Goal: Task Accomplishment & Management: Use online tool/utility

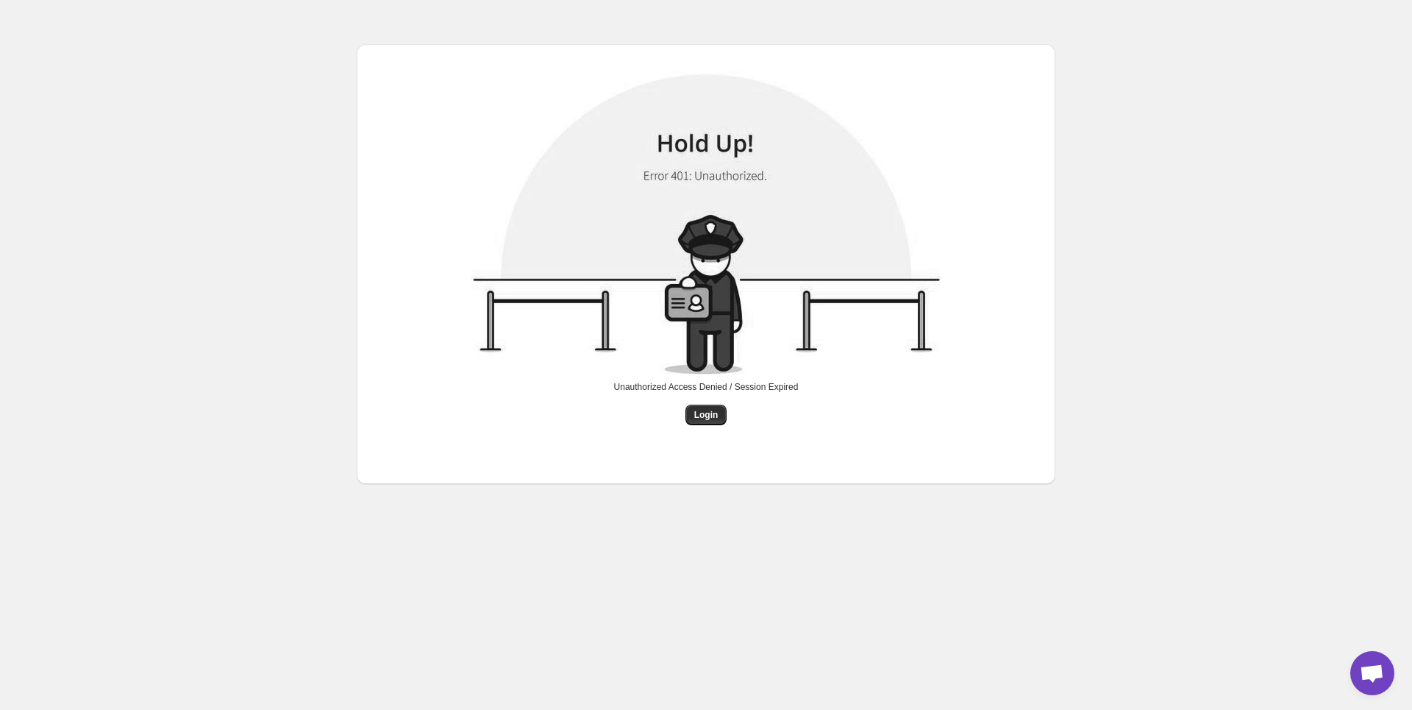
click at [710, 399] on div "Unauthorized Access Denied / Session Expired" at bounding box center [706, 393] width 185 height 24
click at [707, 413] on span "Login" at bounding box center [706, 415] width 24 height 12
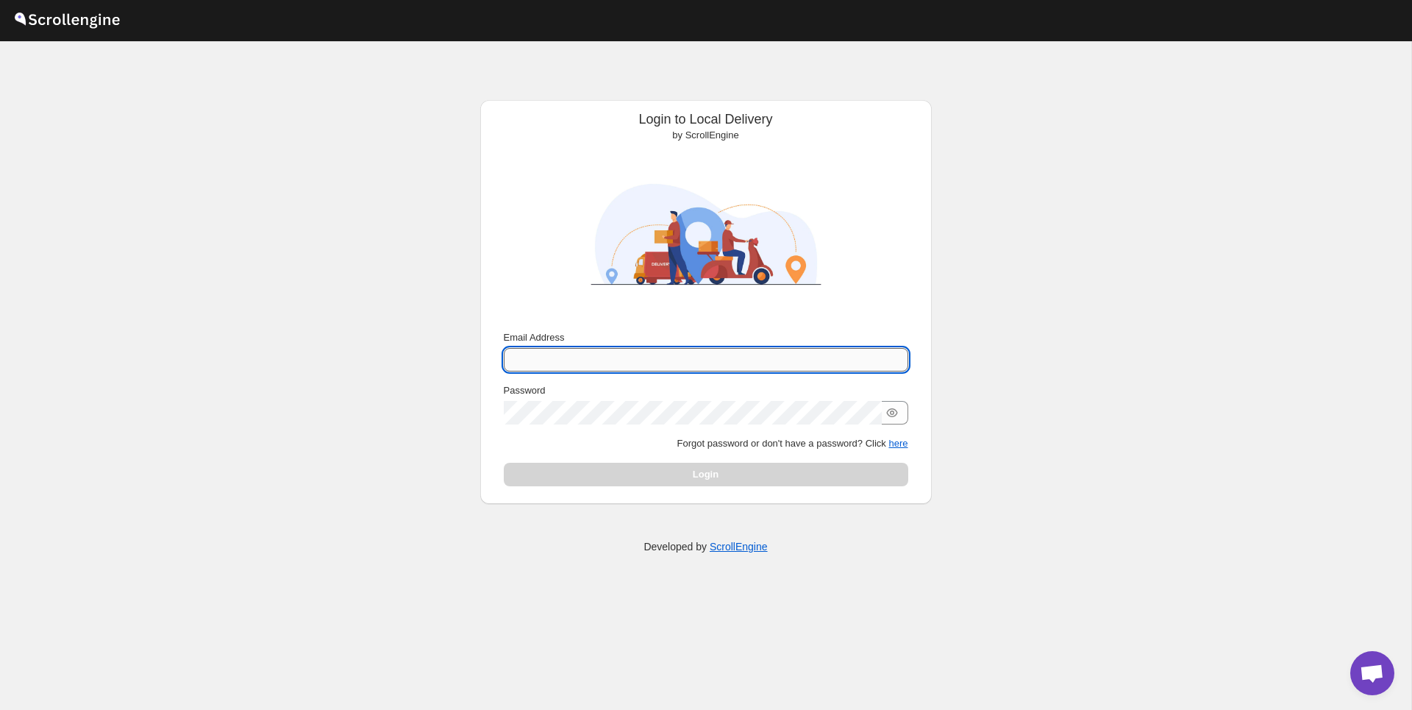
click at [657, 357] on input "Email Address" at bounding box center [706, 360] width 404 height 24
type input "[PERSON_NAME][EMAIL_ADDRESS][DOMAIN_NAME]"
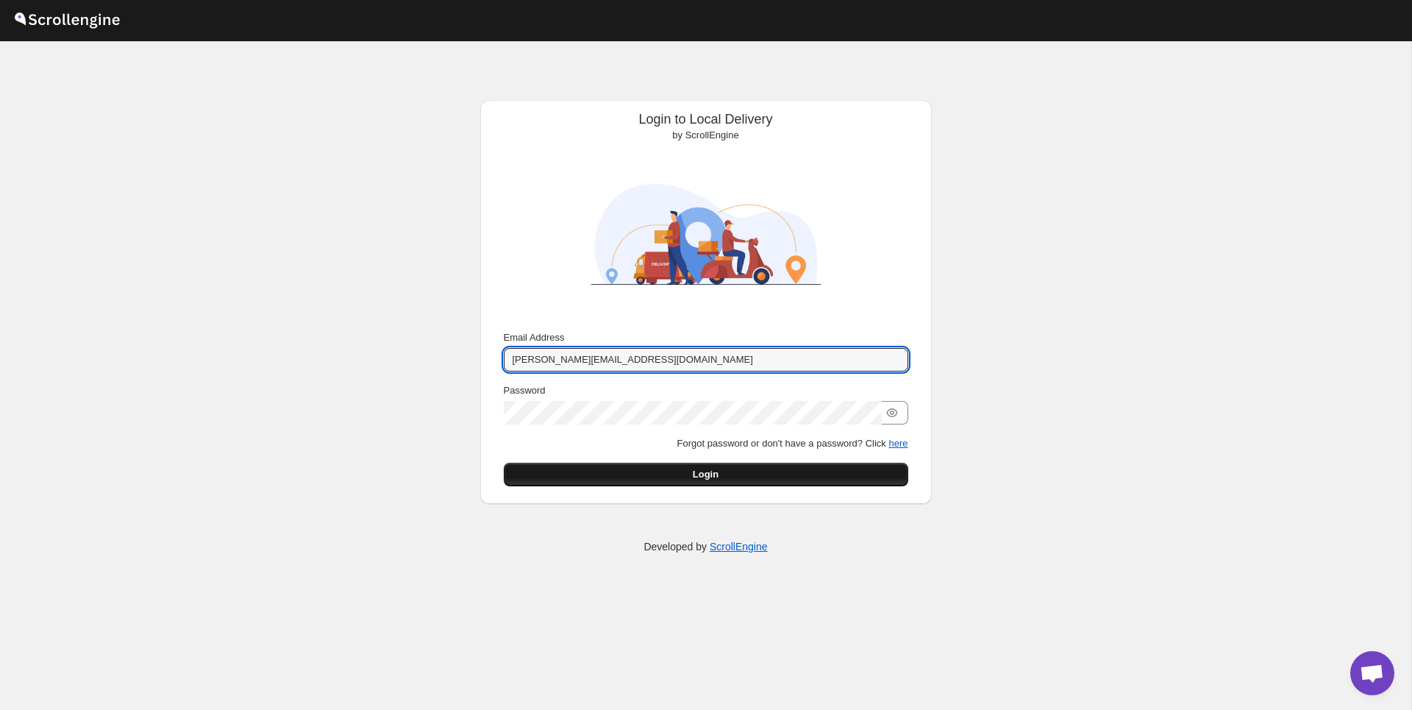
click at [732, 482] on button "Login" at bounding box center [706, 475] width 404 height 24
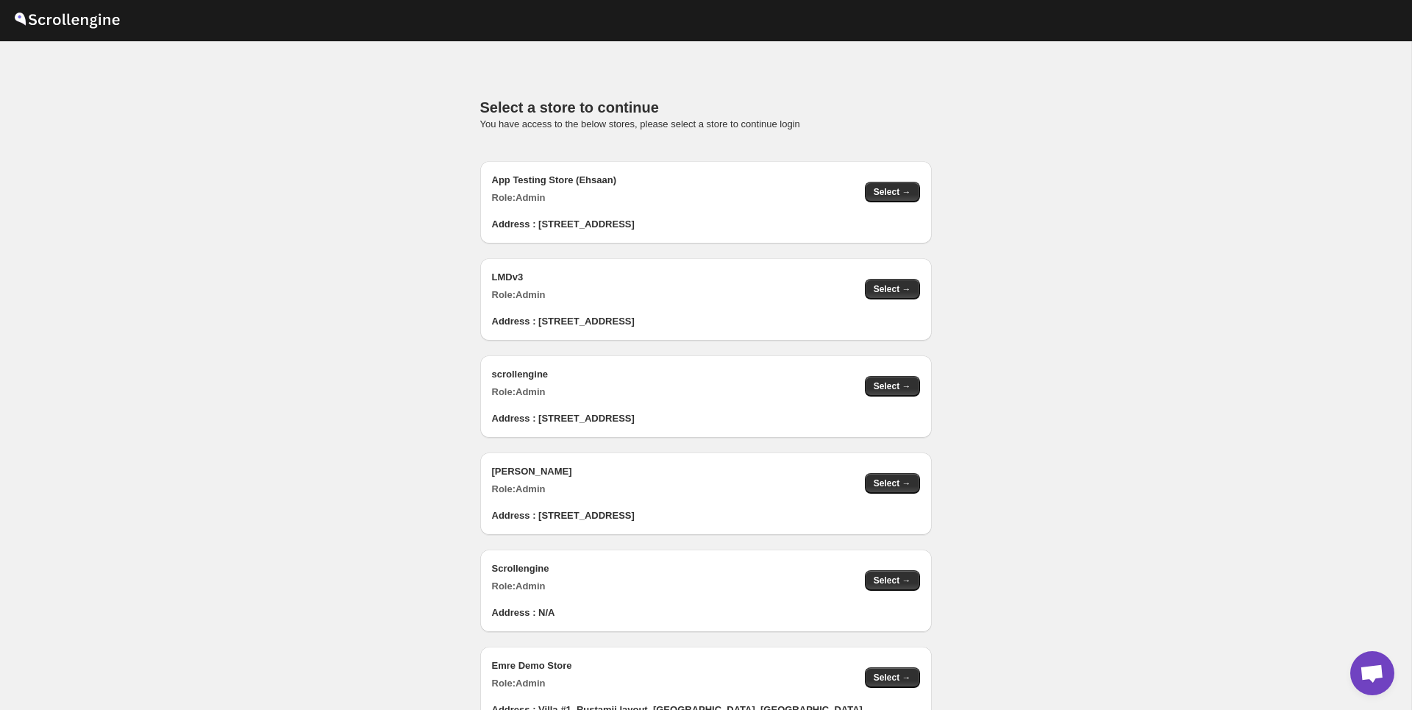
scroll to position [1475, 0]
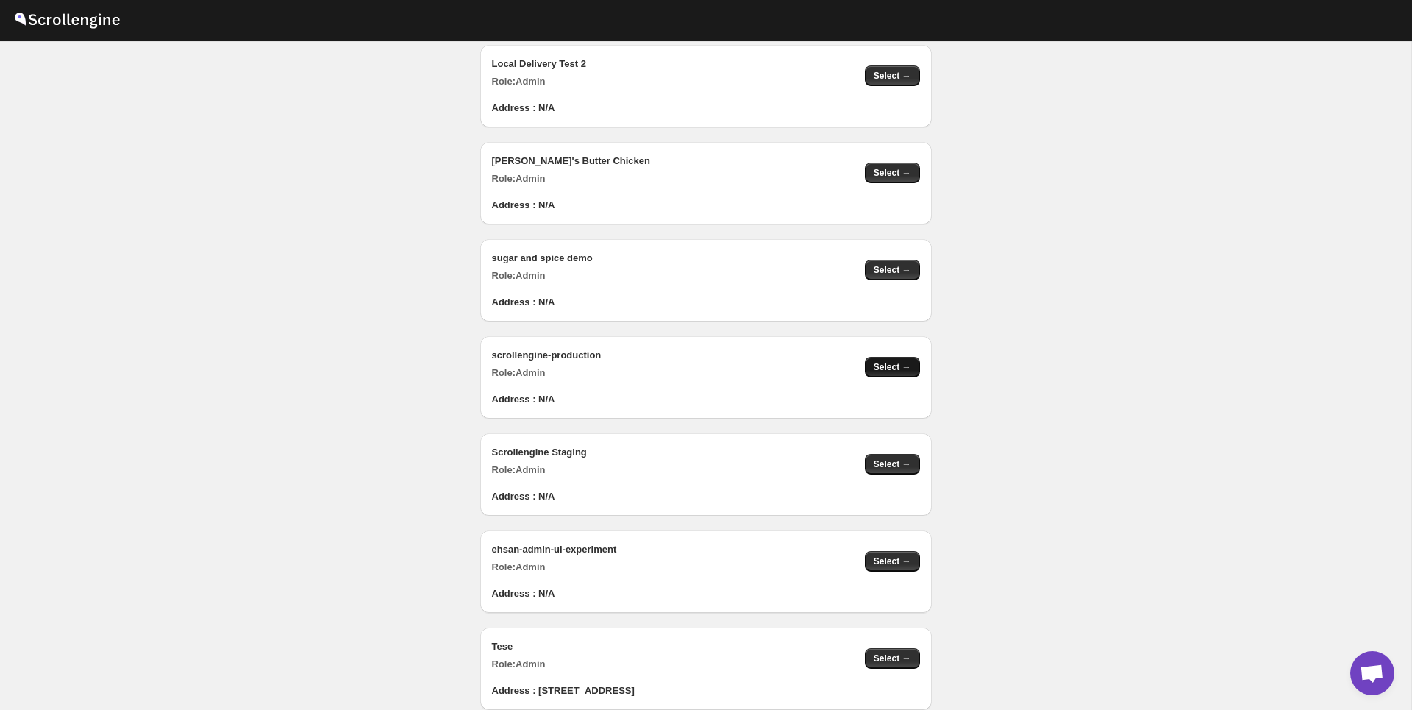
click at [882, 371] on span "Select →" at bounding box center [893, 367] width 38 height 12
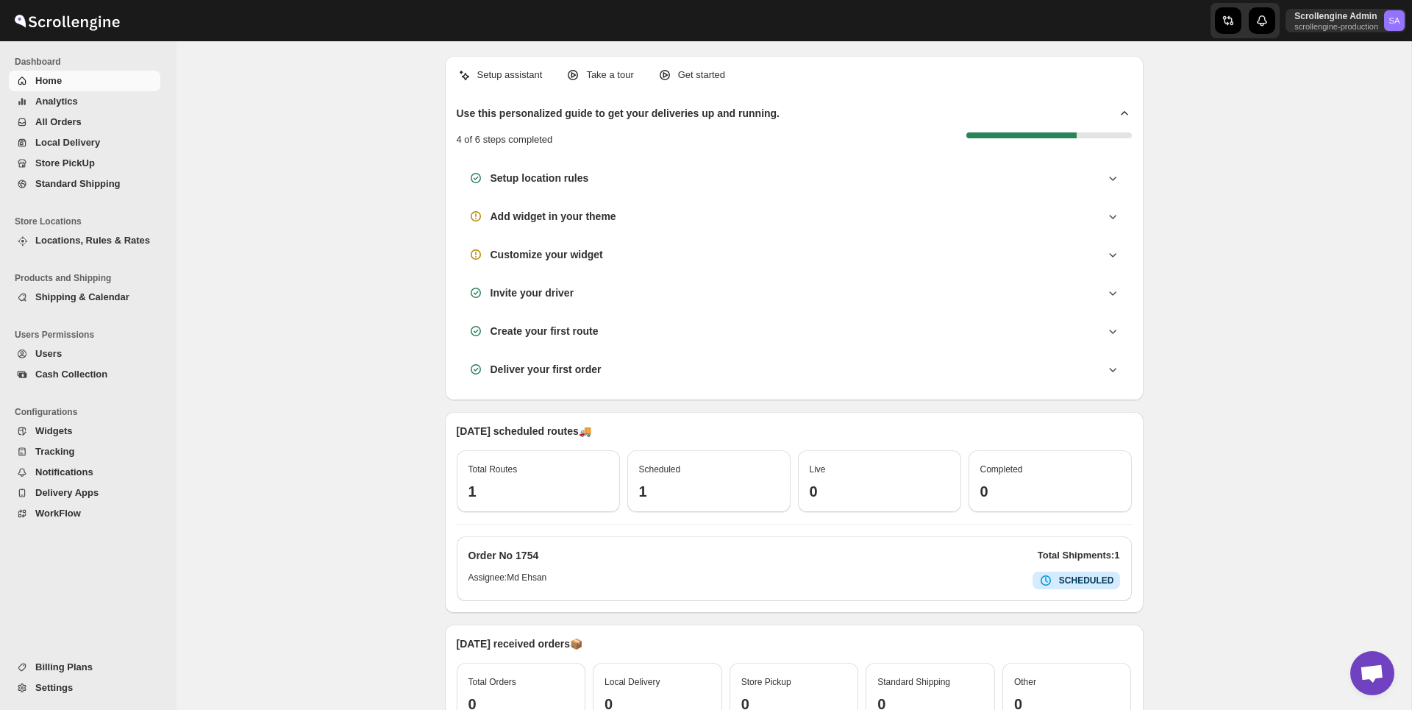
click at [371, 394] on div "Setup assistant Take a tour Get started Use this personalized guide to get your…" at bounding box center [793, 459] width 1235 height 837
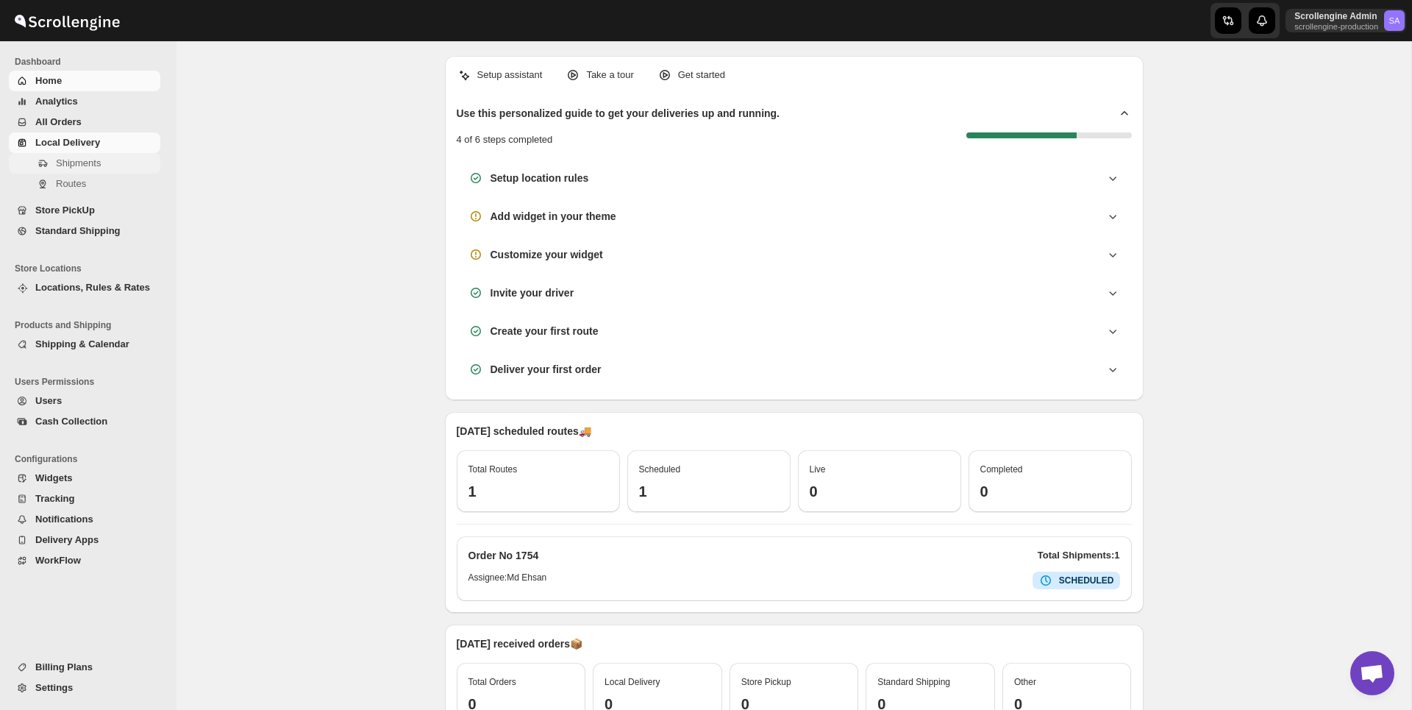
click at [97, 164] on span "Shipments" at bounding box center [78, 162] width 45 height 11
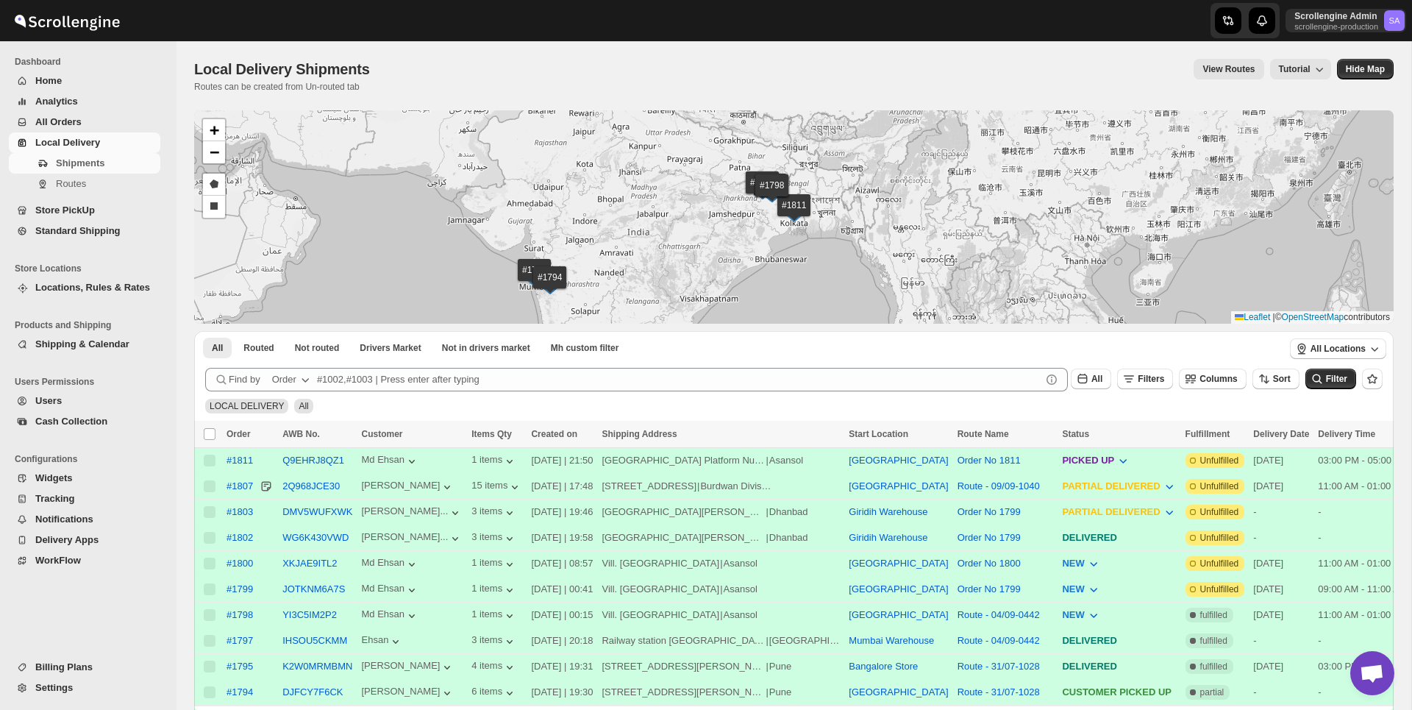
click at [340, 73] on span "Local Delivery Shipments" at bounding box center [282, 69] width 176 height 16
click at [94, 119] on span "All Orders" at bounding box center [96, 122] width 122 height 15
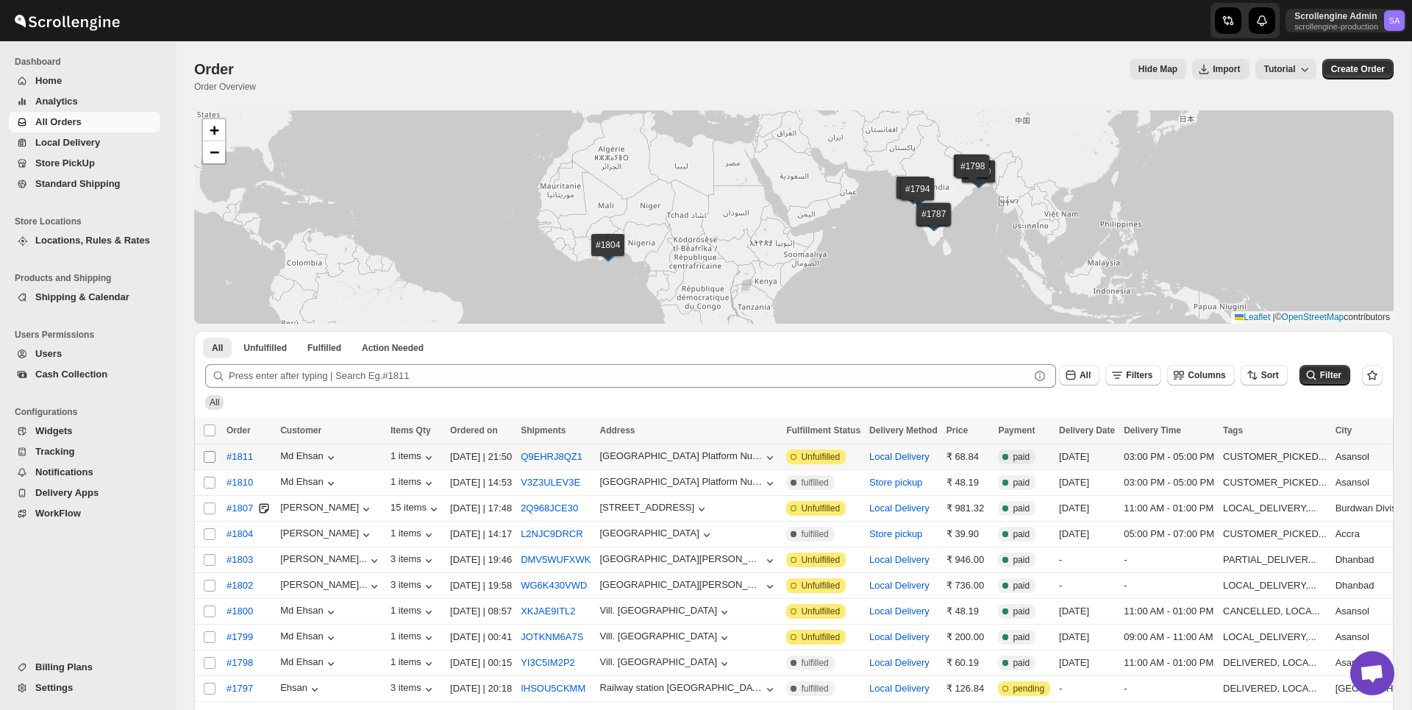
click at [208, 457] on input "Select order" at bounding box center [210, 457] width 12 height 12
checkbox input "true"
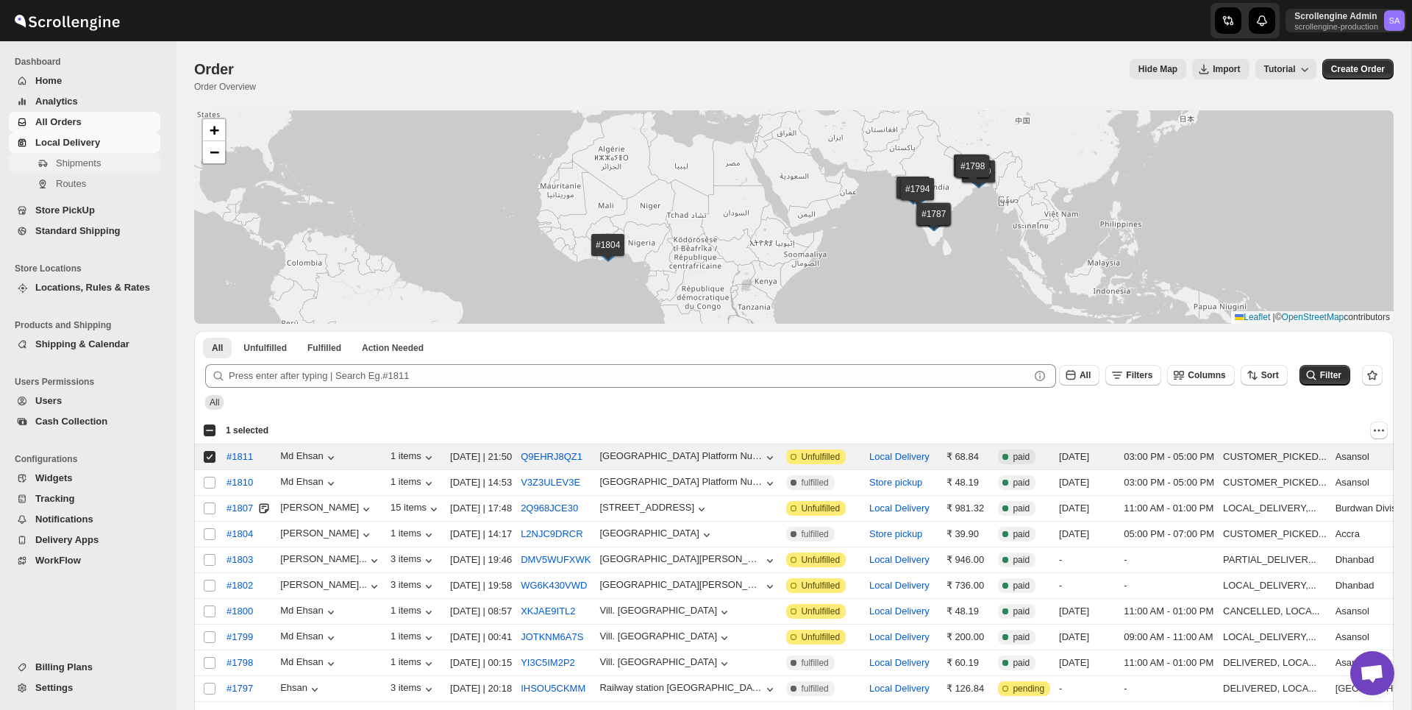
click at [78, 161] on span "Shipments" at bounding box center [78, 162] width 45 height 11
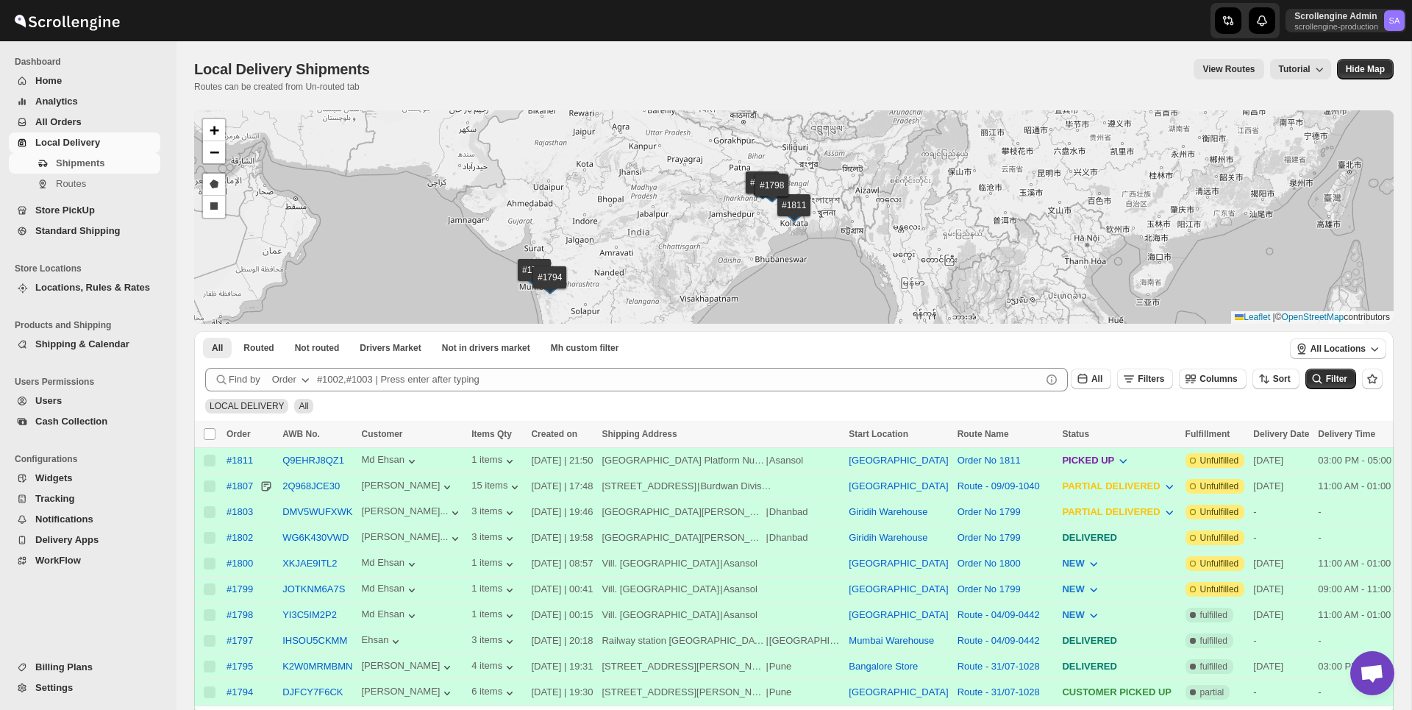
click at [66, 121] on span "All Orders" at bounding box center [58, 121] width 46 height 11
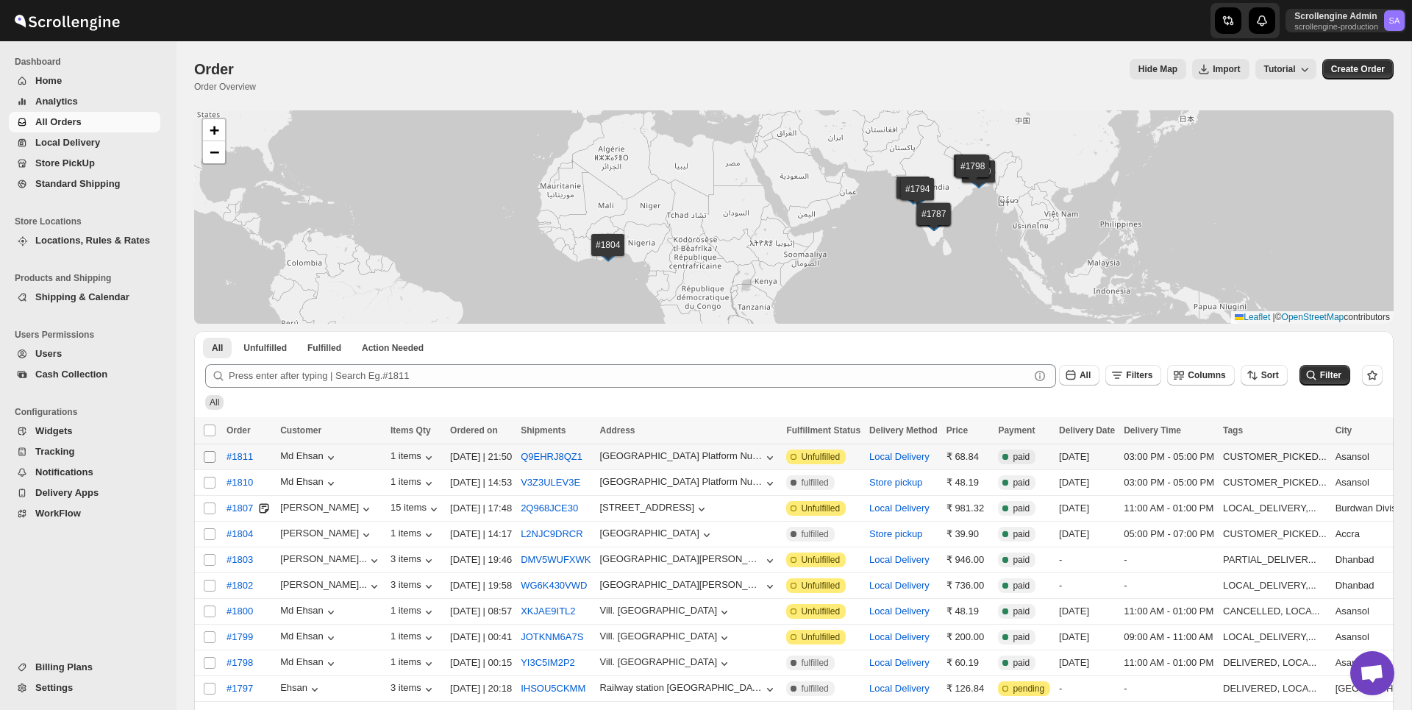
click at [210, 460] on input "Select order" at bounding box center [210, 457] width 12 height 12
checkbox input "true"
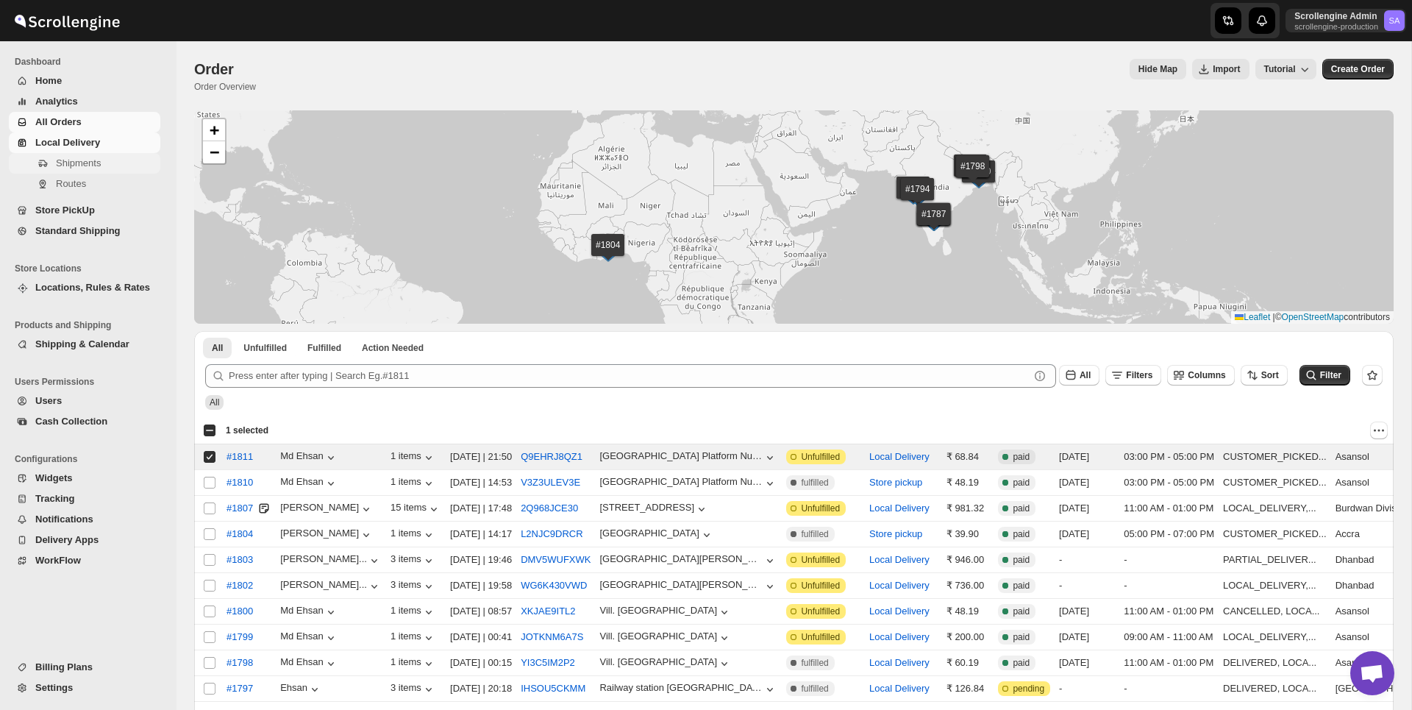
click at [93, 160] on span "Shipments" at bounding box center [78, 162] width 45 height 11
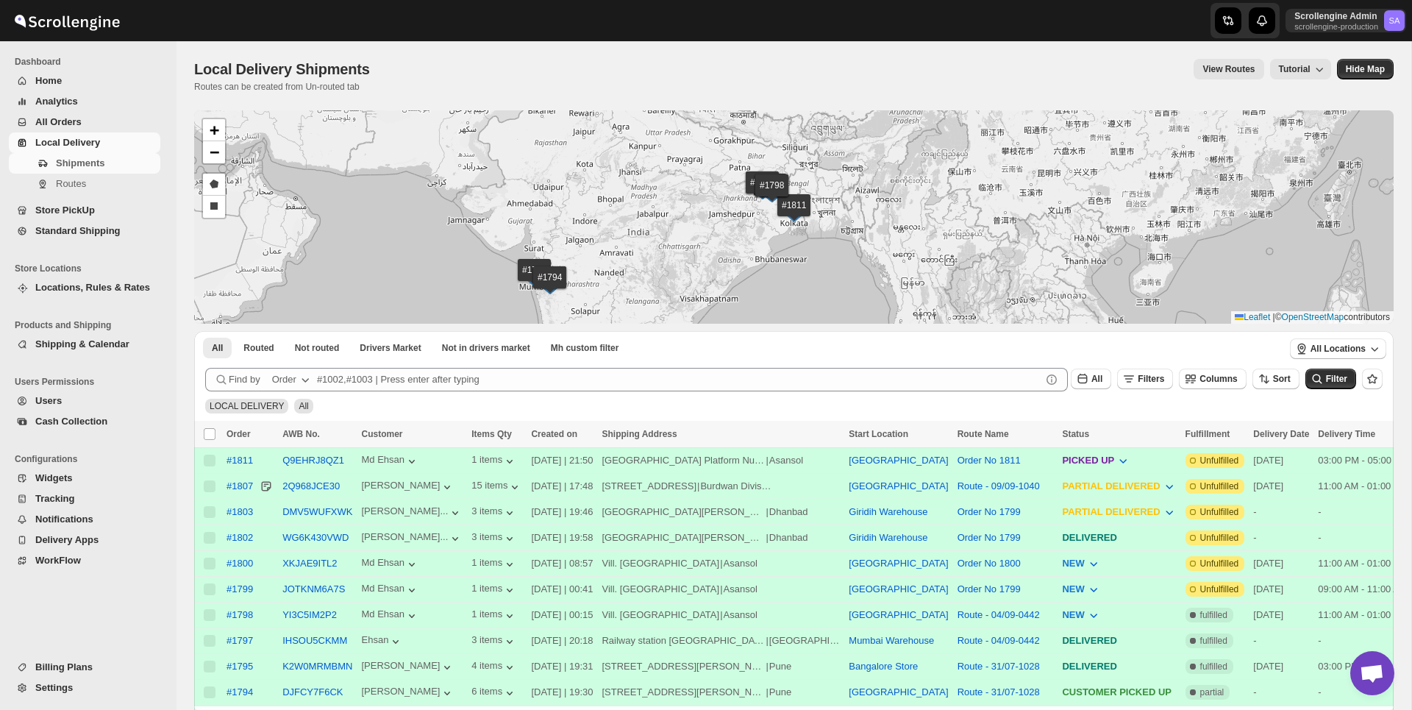
click at [70, 121] on span "All Orders" at bounding box center [58, 121] width 46 height 11
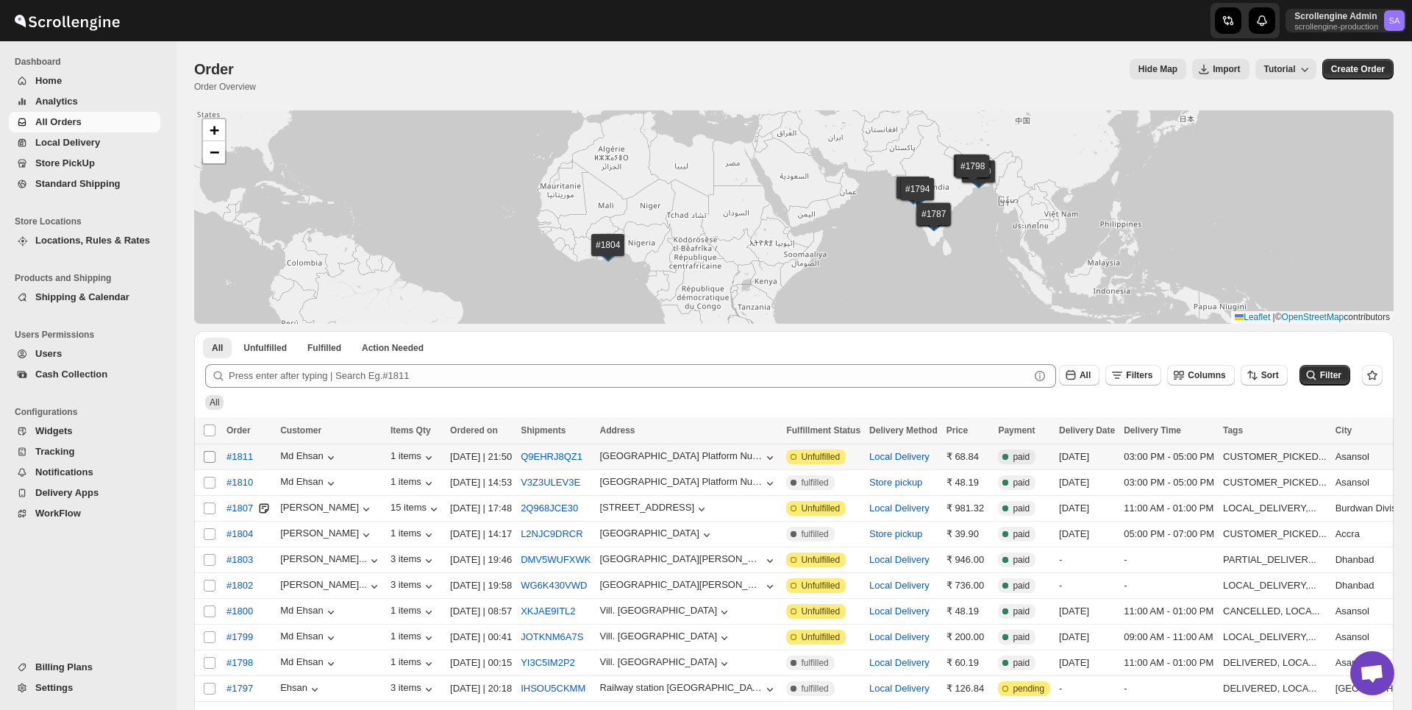
click at [207, 454] on input "Select order" at bounding box center [210, 457] width 12 height 12
checkbox input "true"
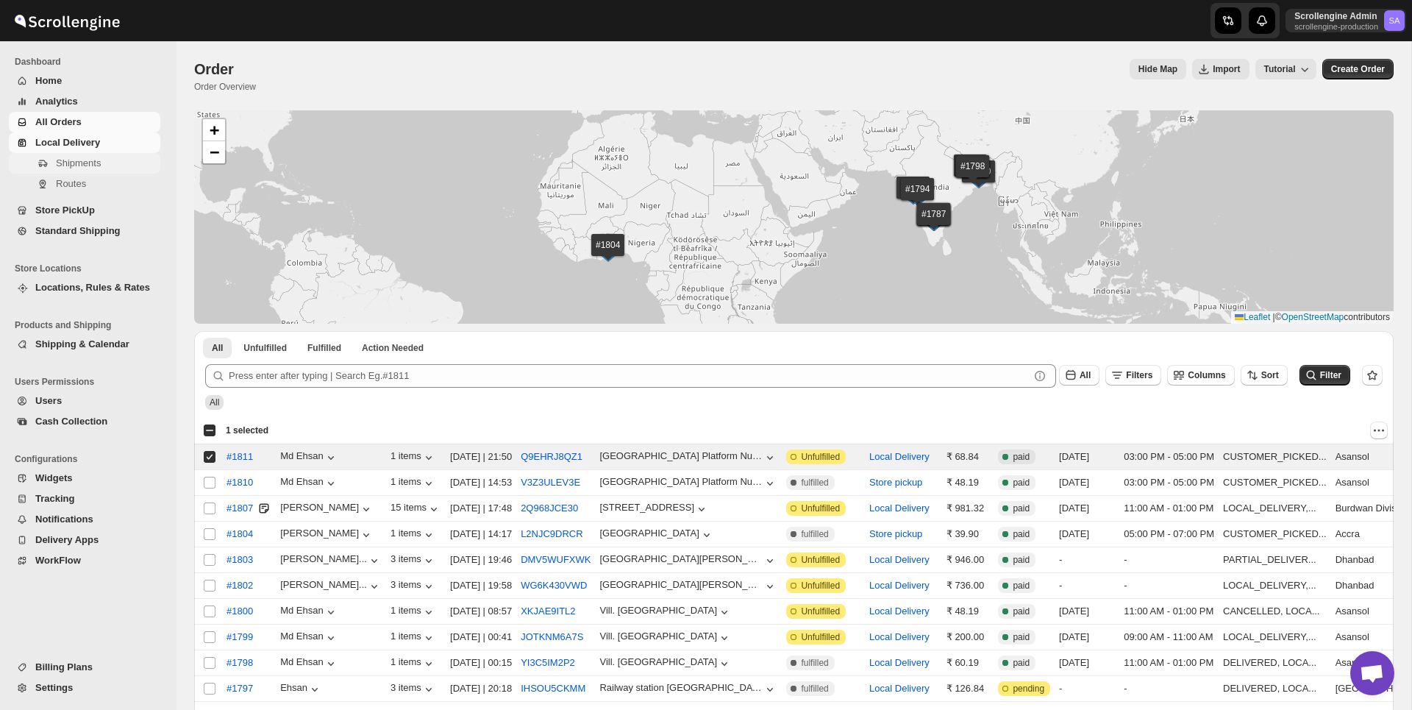
click at [86, 161] on span "Shipments" at bounding box center [78, 162] width 45 height 11
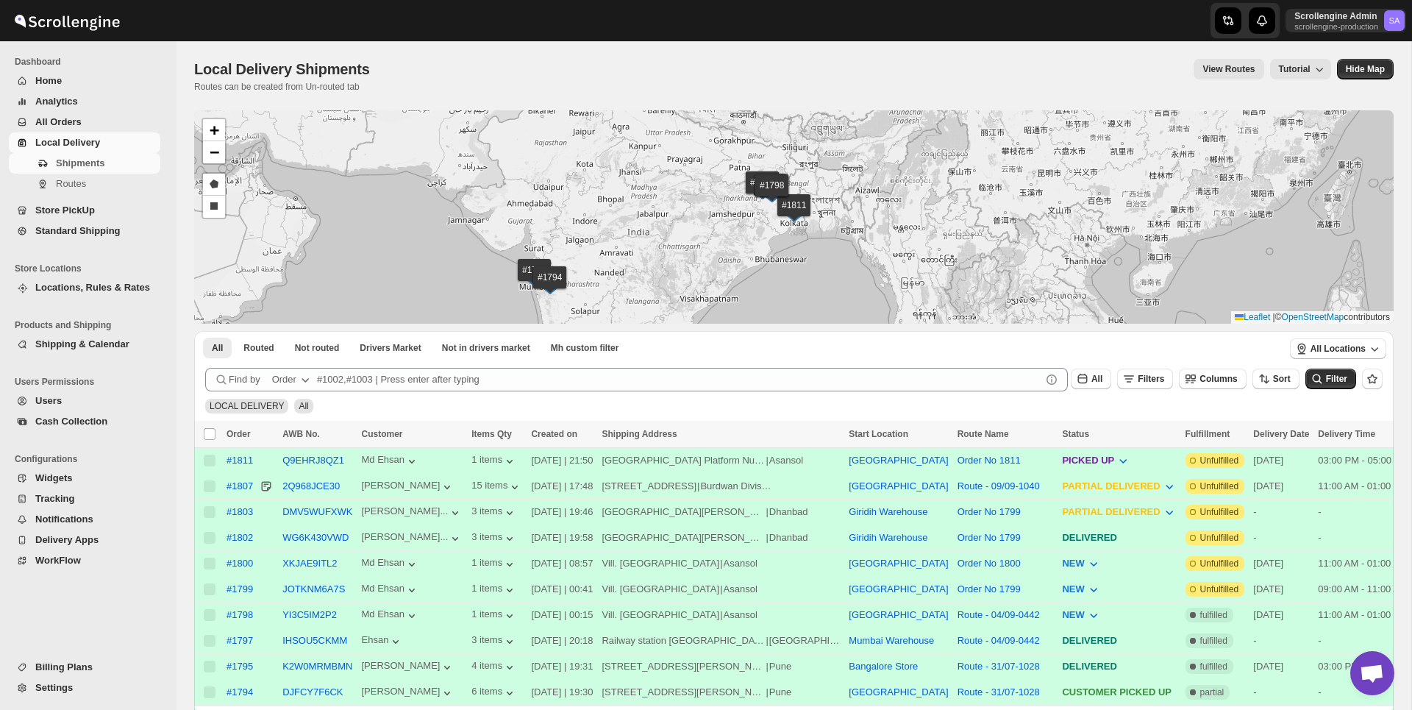
click at [374, 404] on div "LOCAL DELIVERY All" at bounding box center [790, 399] width 1183 height 28
click at [100, 130] on button "All Orders" at bounding box center [84, 122] width 151 height 21
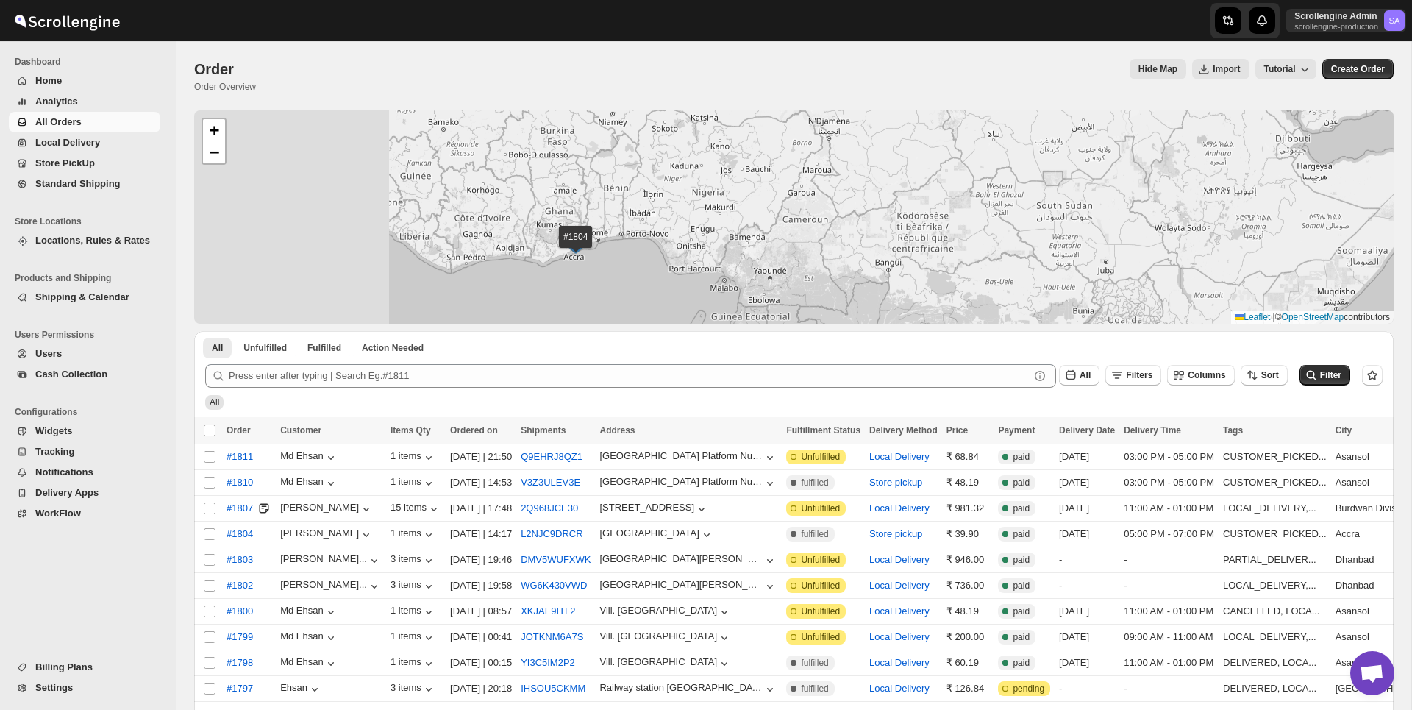
drag, startPoint x: 618, startPoint y: 226, endPoint x: 841, endPoint y: 183, distance: 227.6
click at [841, 183] on div "#1811 #1810 #1807 #1804 #1803 #1802 #1800 #1799 #1798 #1797 #1796 #1795 #1794 #…" at bounding box center [793, 216] width 1199 height 213
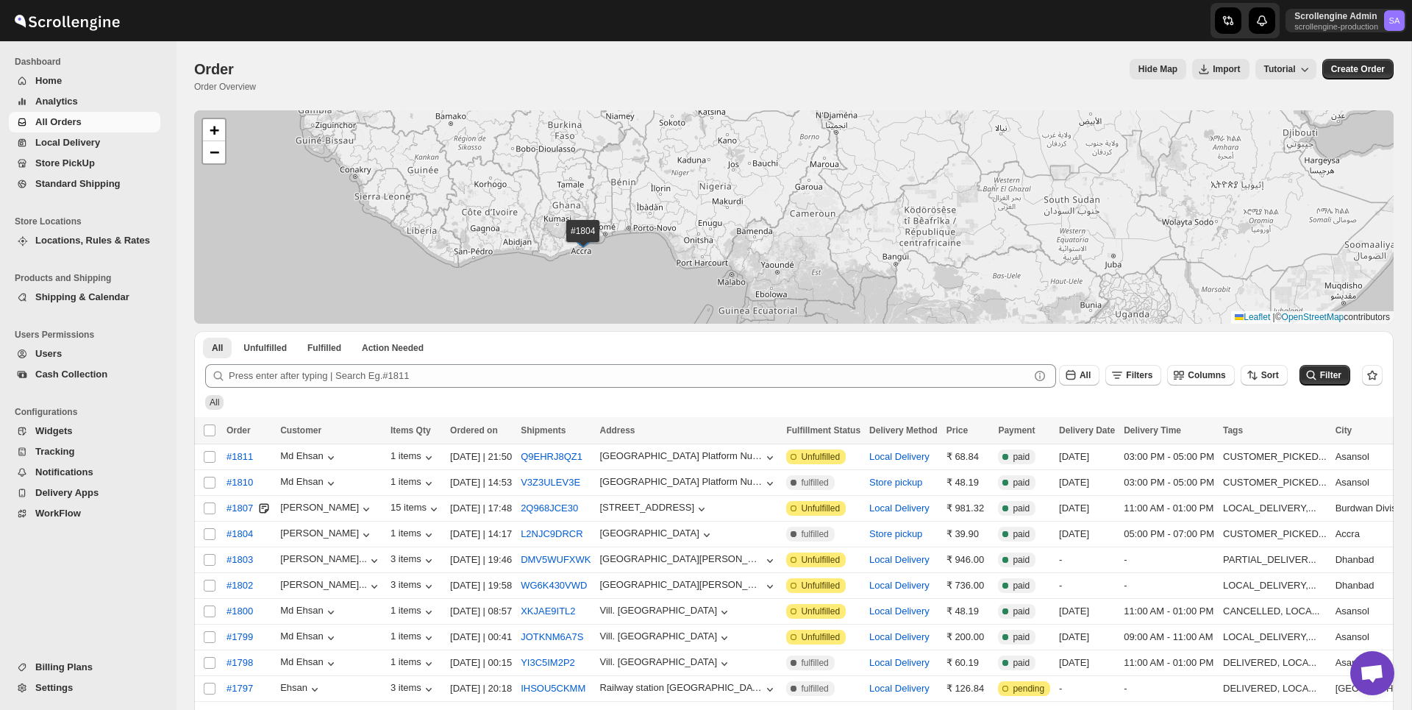
click at [88, 119] on span "All Orders" at bounding box center [96, 122] width 122 height 15
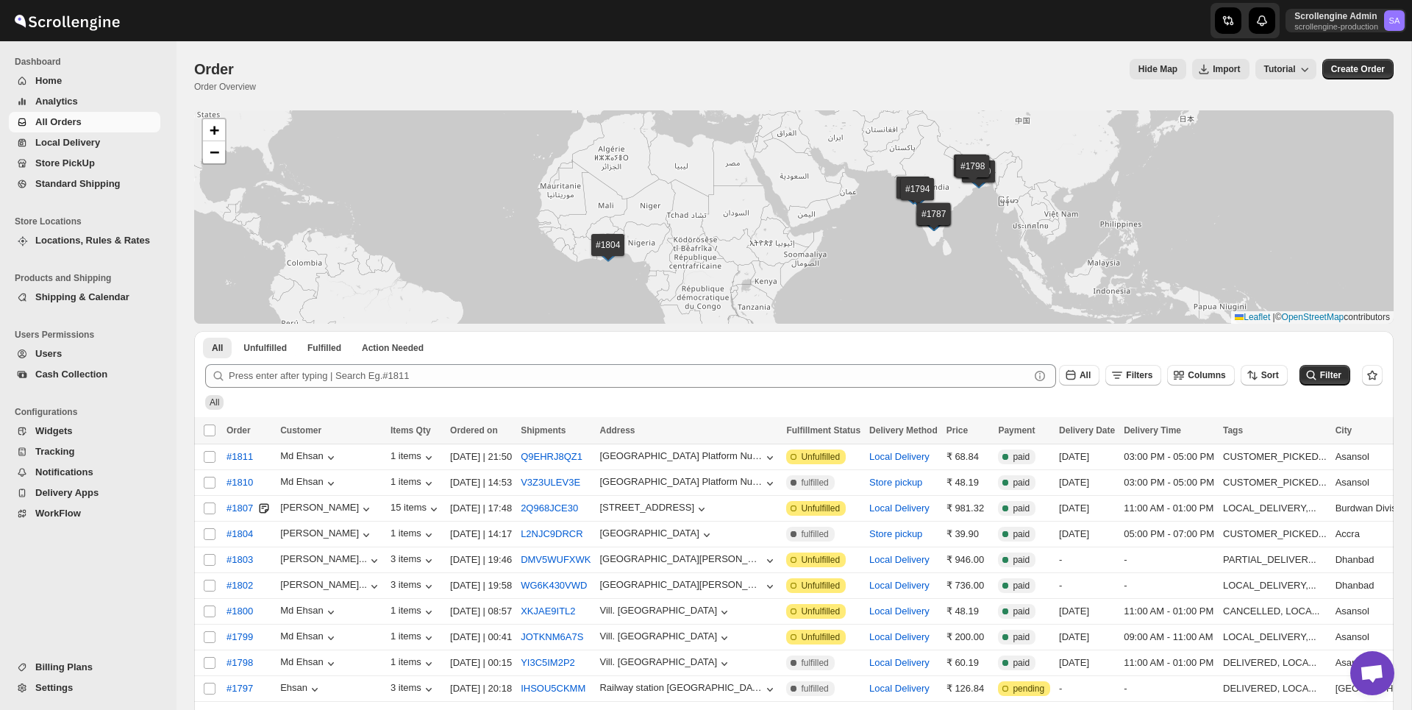
click at [613, 57] on div "Order. This page is ready Order Order Overview Hide Map Import Tutorial More ac…" at bounding box center [793, 75] width 1199 height 69
click at [871, 352] on div "All Filters Columns Sort Filter" at bounding box center [787, 369] width 1189 height 35
click at [638, 98] on div "Order. This page is ready Order Order Overview Hide Map Import Tutorial More ac…" at bounding box center [793, 75] width 1199 height 69
click at [84, 94] on span "Analytics" at bounding box center [96, 101] width 122 height 15
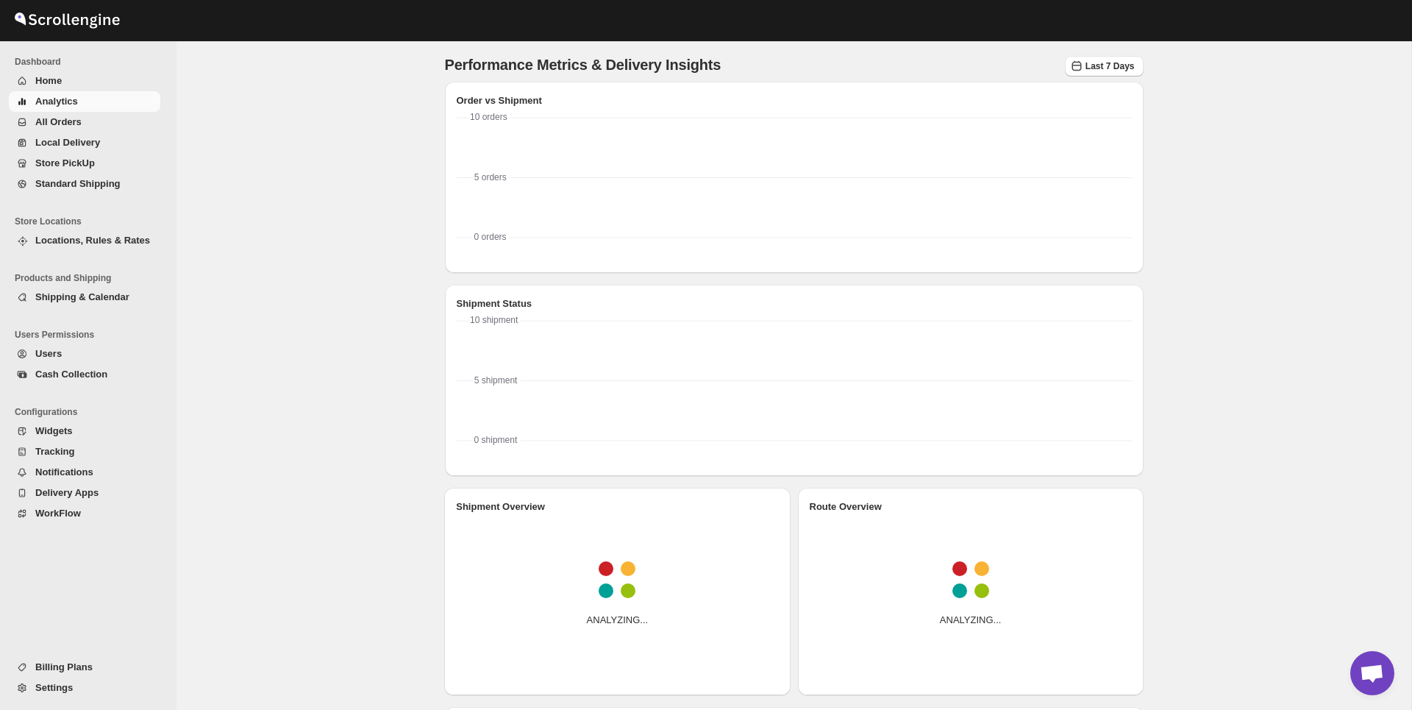
click at [83, 129] on span "All Orders" at bounding box center [96, 122] width 122 height 15
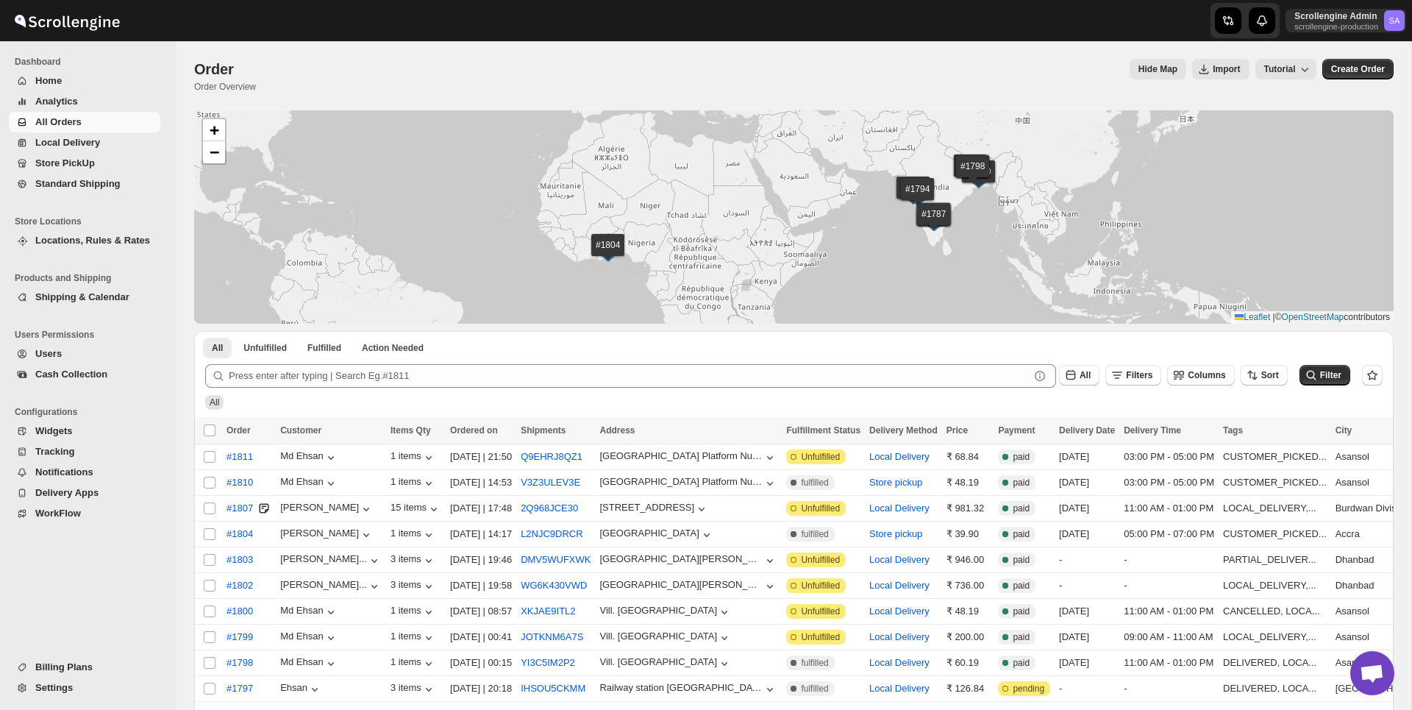
click at [74, 518] on span "WorkFlow" at bounding box center [58, 512] width 46 height 11
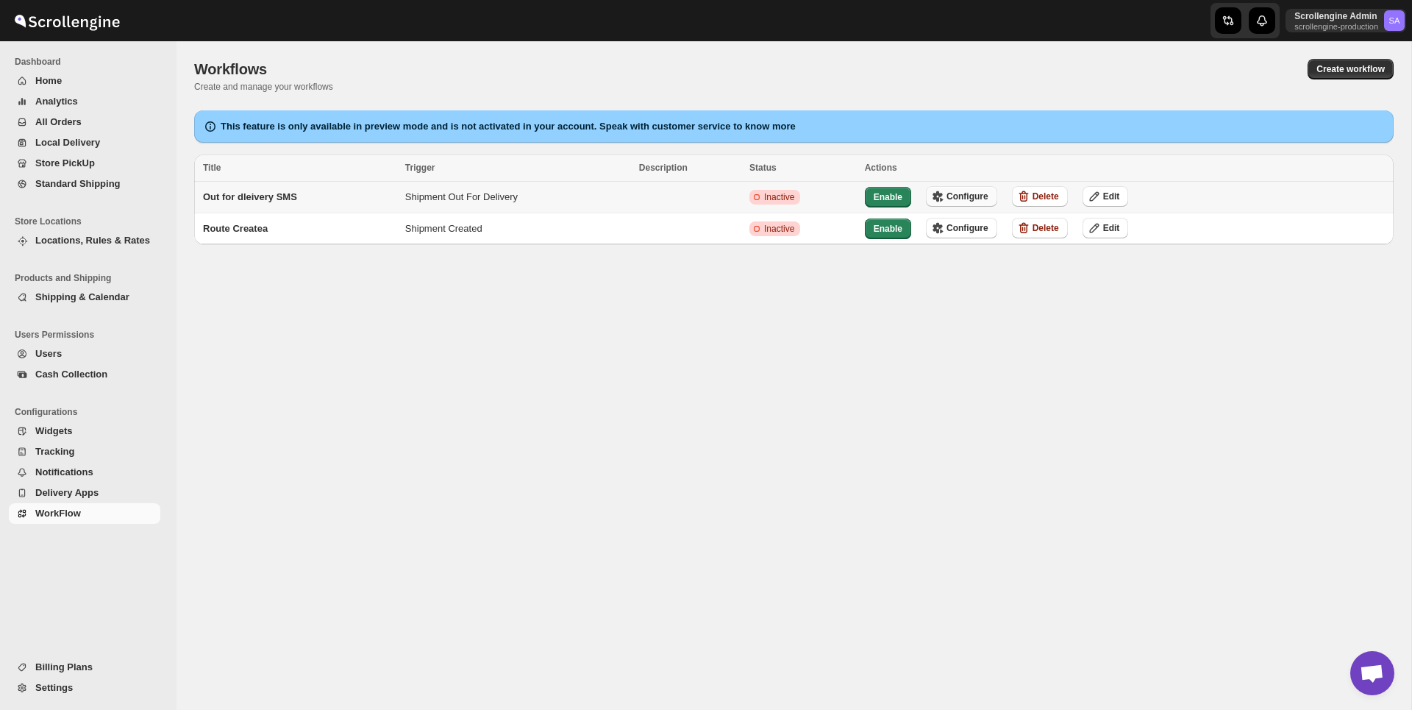
click at [974, 197] on span "Configure" at bounding box center [967, 196] width 42 height 12
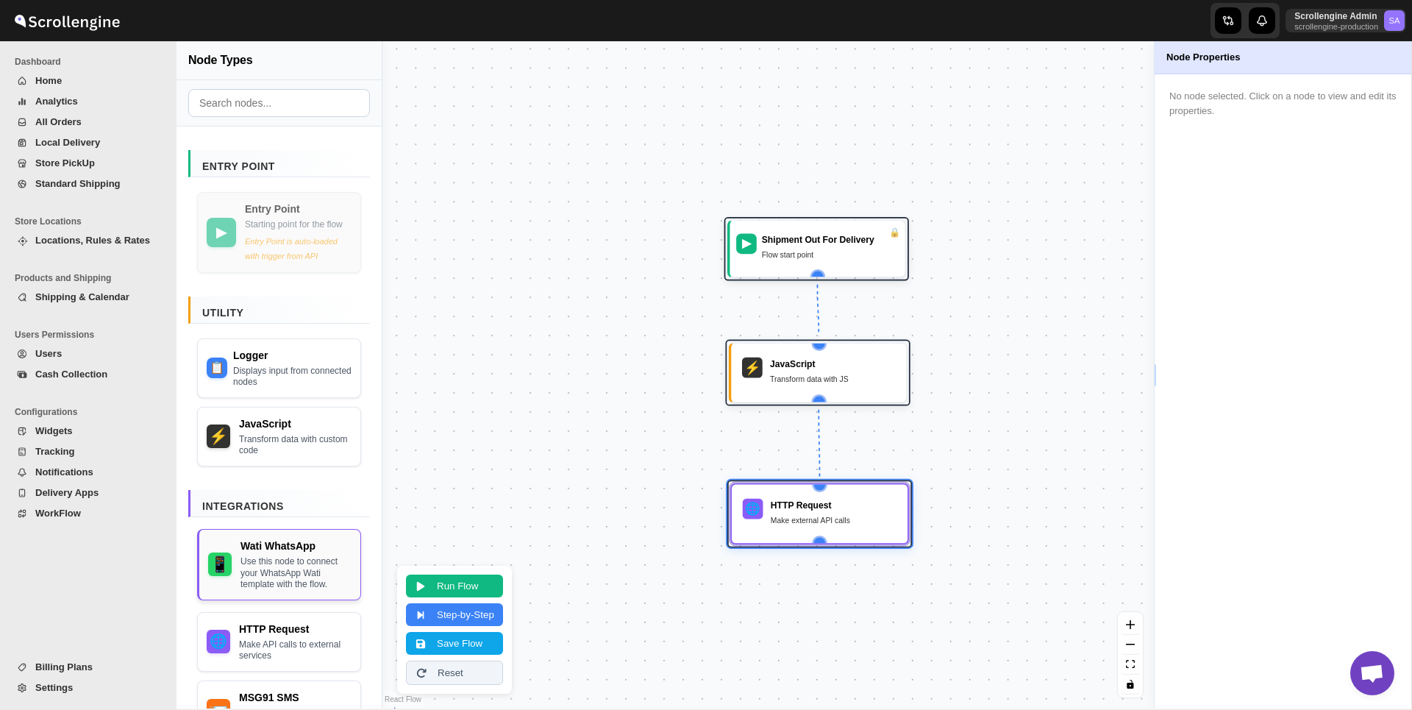
scroll to position [147, 0]
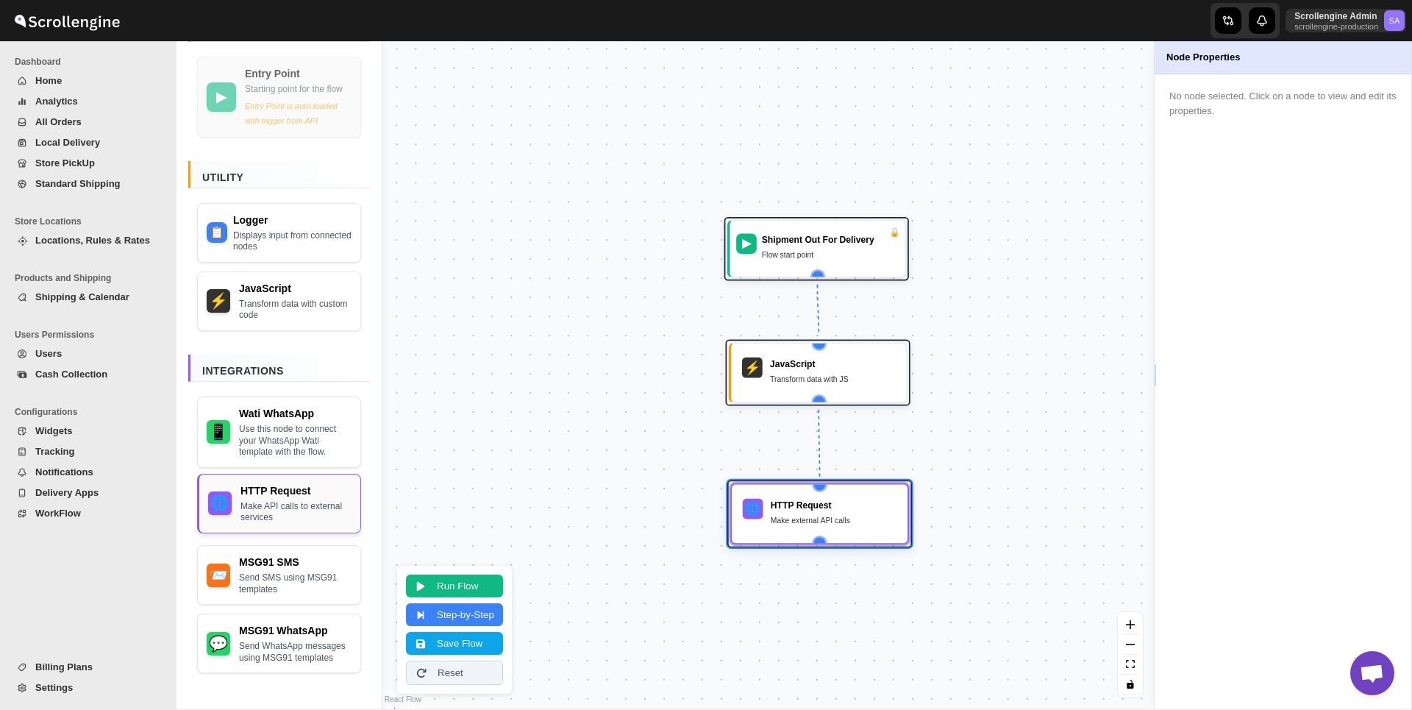
click at [265, 514] on div "Make API calls to external services" at bounding box center [295, 512] width 111 height 23
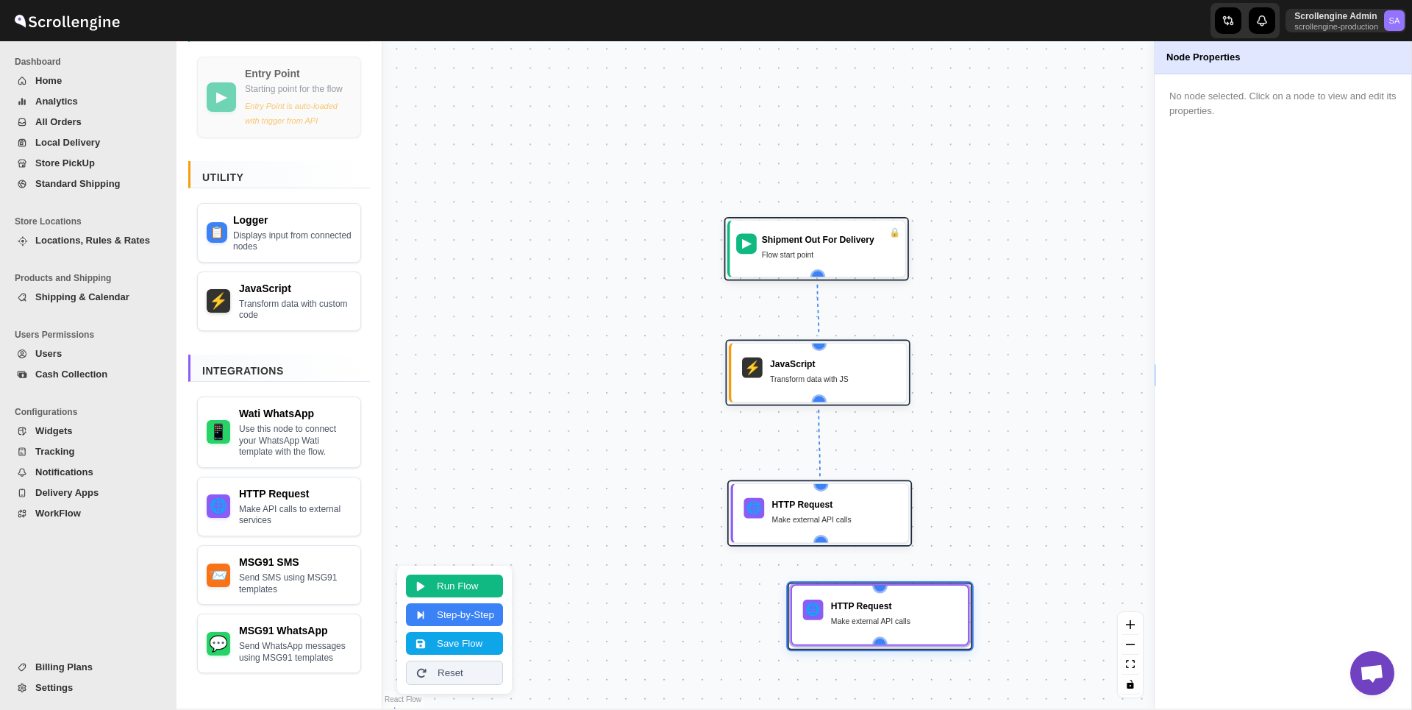
drag, startPoint x: 951, startPoint y: 551, endPoint x: 913, endPoint y: 612, distance: 72.4
click at [913, 612] on div "HTTP Request Make external API calls" at bounding box center [894, 614] width 126 height 31
click at [885, 621] on div "Make external API calls" at bounding box center [894, 621] width 126 height 13
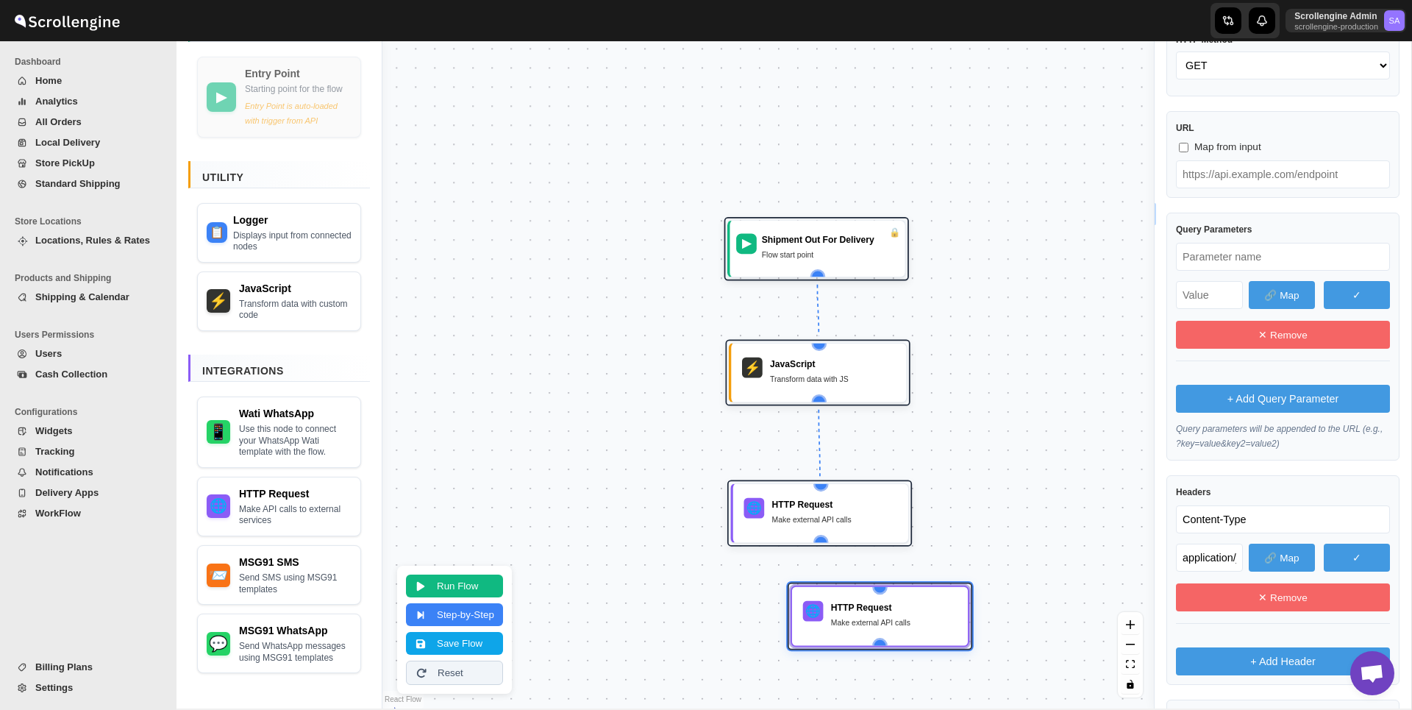
scroll to position [79, 0]
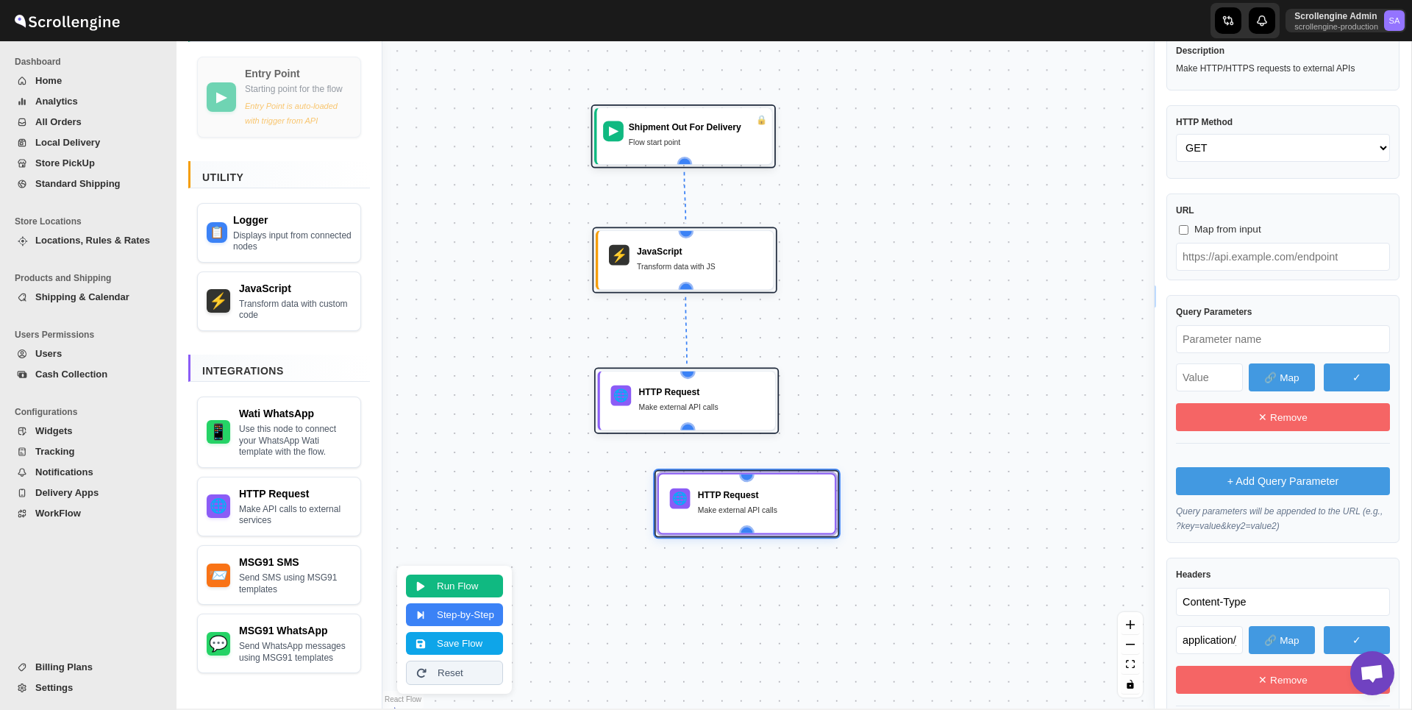
drag, startPoint x: 674, startPoint y: 341, endPoint x: 546, endPoint y: 235, distance: 165.5
click at [544, 235] on div "▶ Shipment Out For Delivery Flow start point 🌐 HTTP Request Make external API c…" at bounding box center [767, 374] width 771 height 667
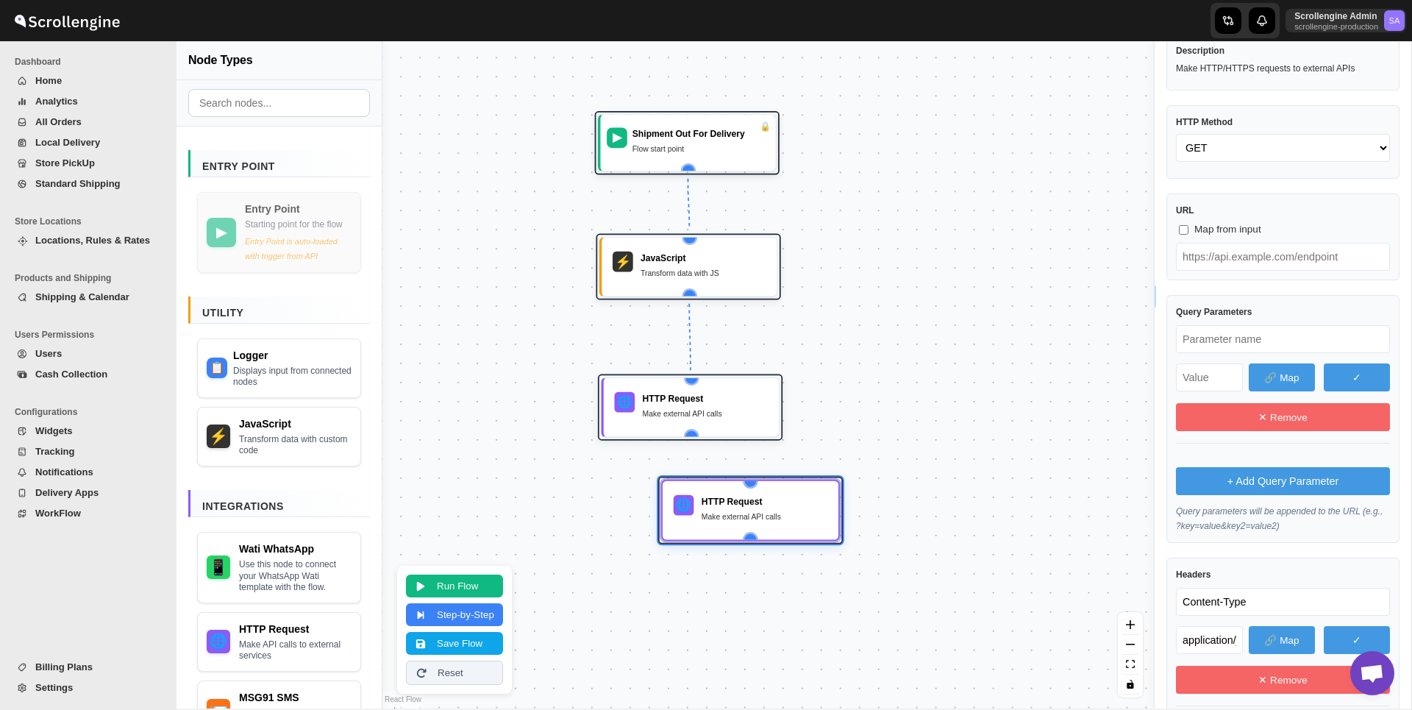
scroll to position [147, 0]
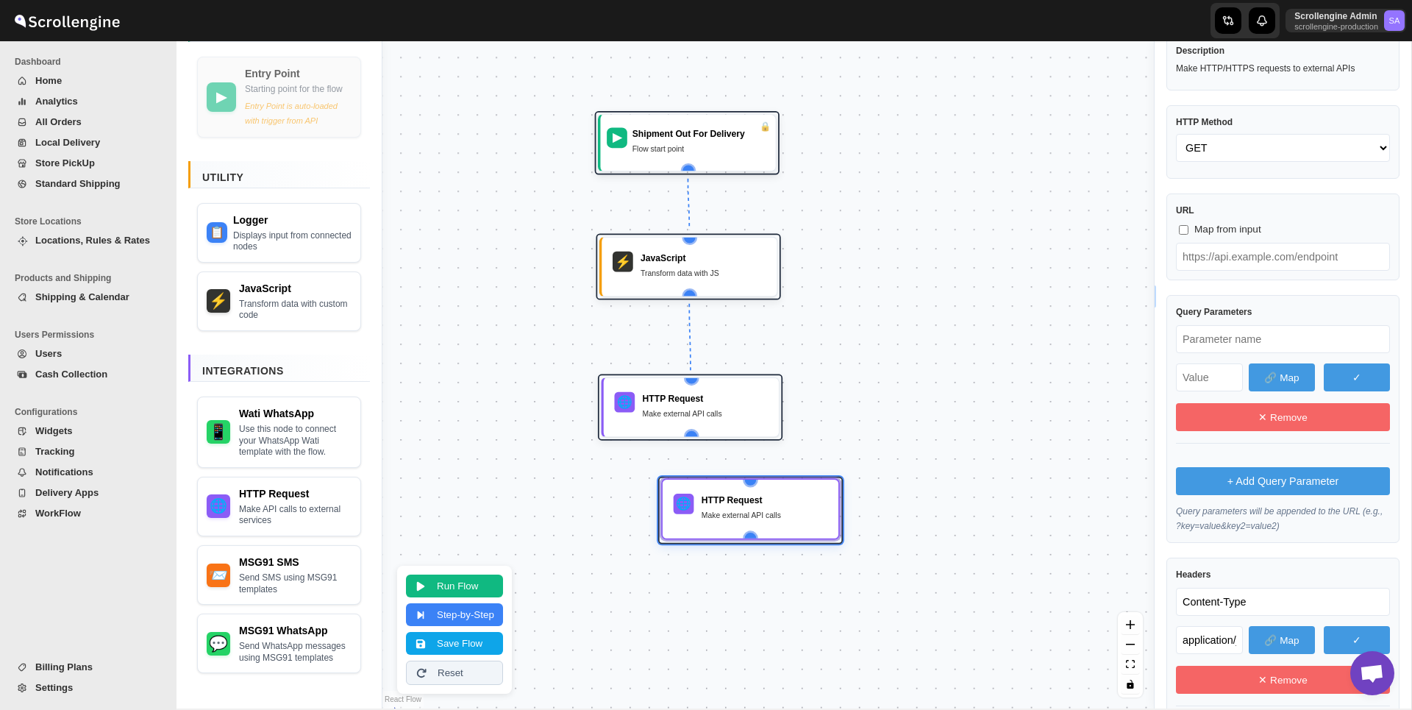
click at [747, 490] on div "🌐 HTTP Request Make external API calls" at bounding box center [750, 508] width 160 height 43
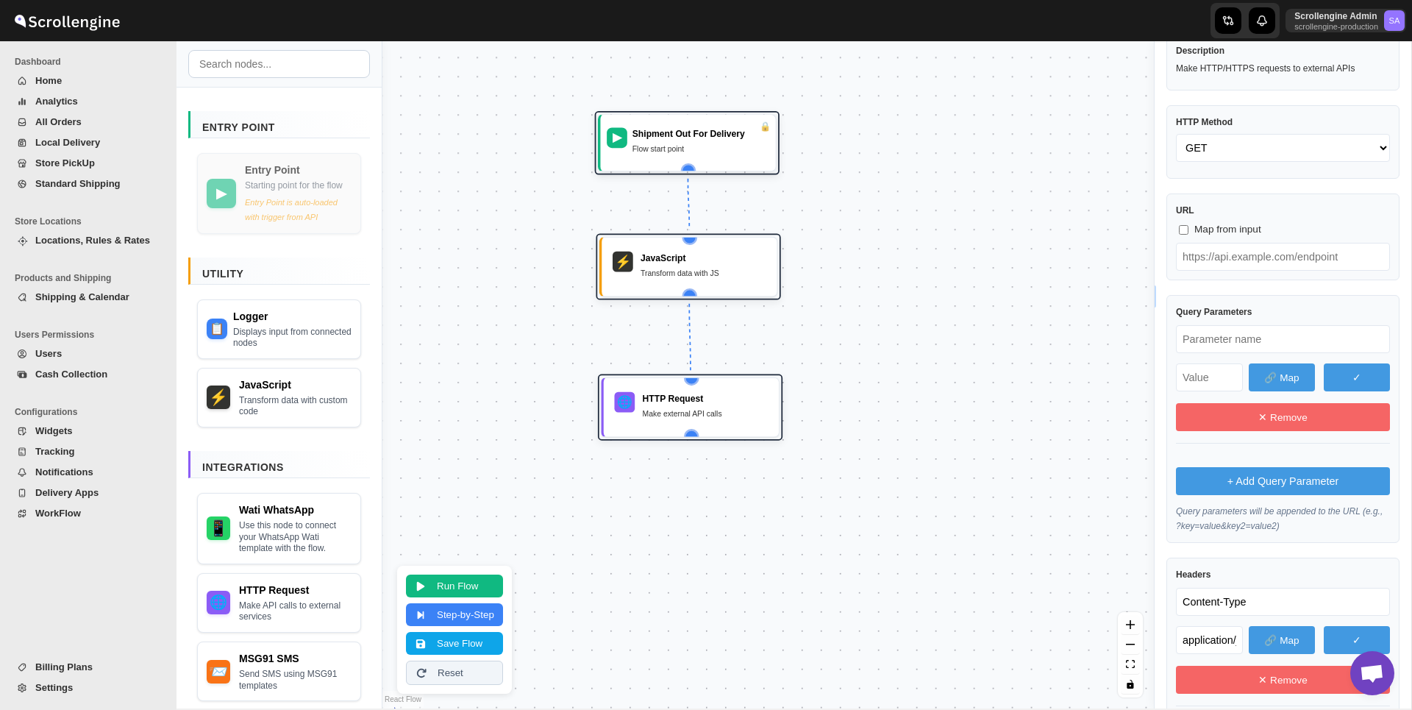
scroll to position [0, 0]
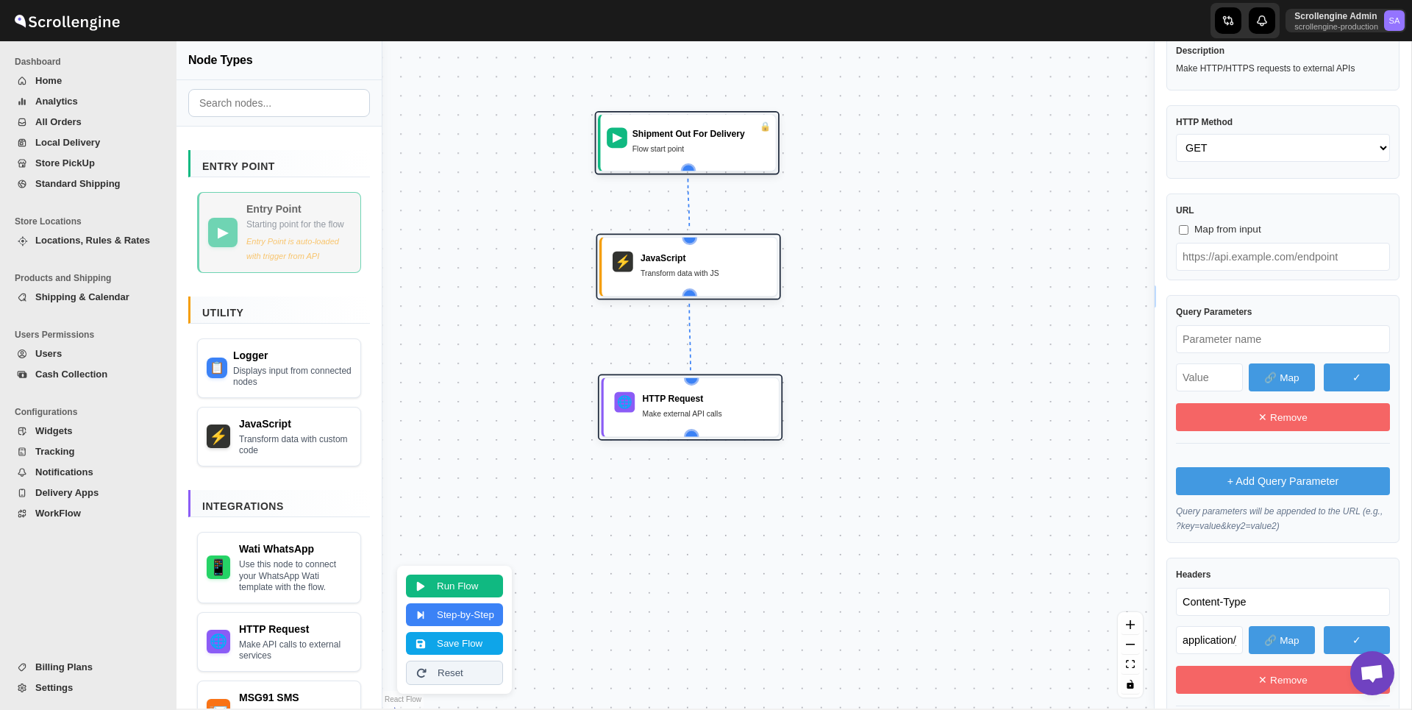
click at [304, 231] on div "Starting point for the flow" at bounding box center [298, 225] width 105 height 12
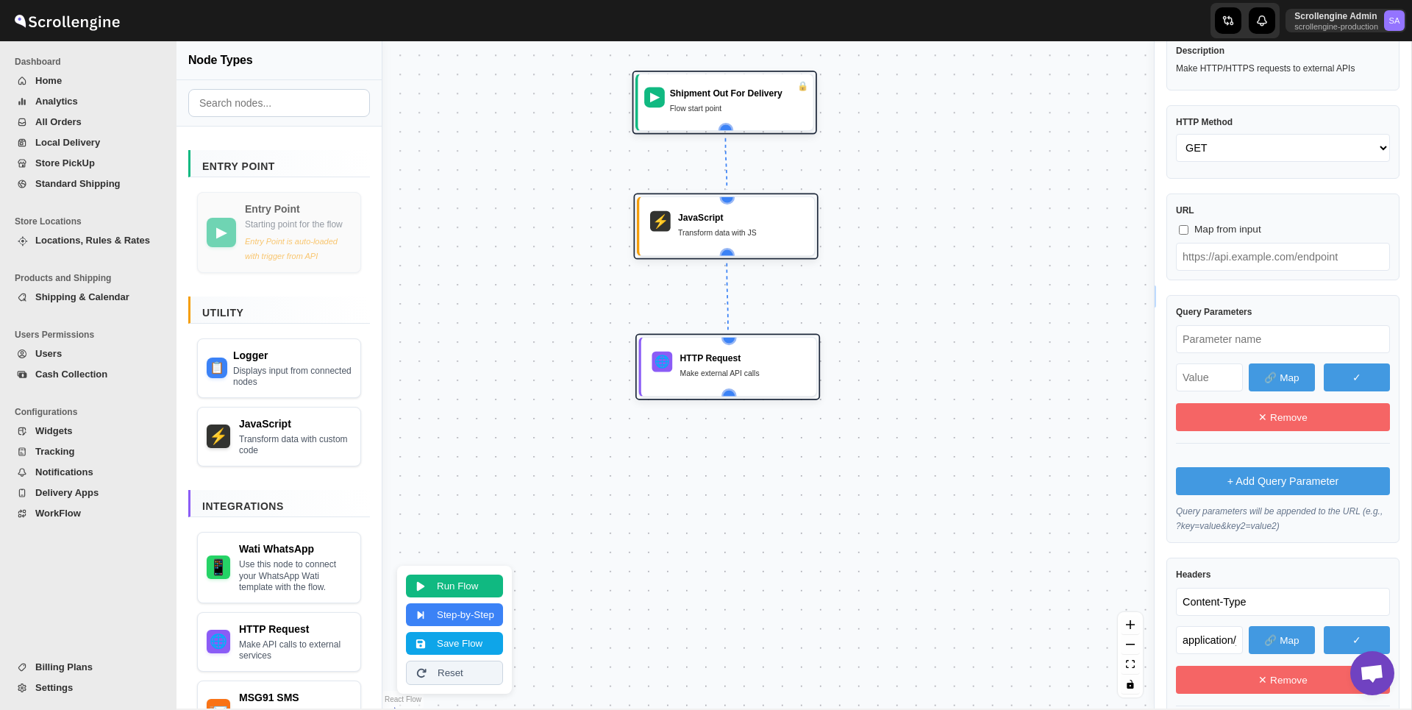
drag, startPoint x: 804, startPoint y: 182, endPoint x: 841, endPoint y: 141, distance: 55.2
click at [841, 141] on div "▶ Shipment Out For Delivery Flow start point 🌐 HTTP Request Make external API c…" at bounding box center [767, 374] width 771 height 667
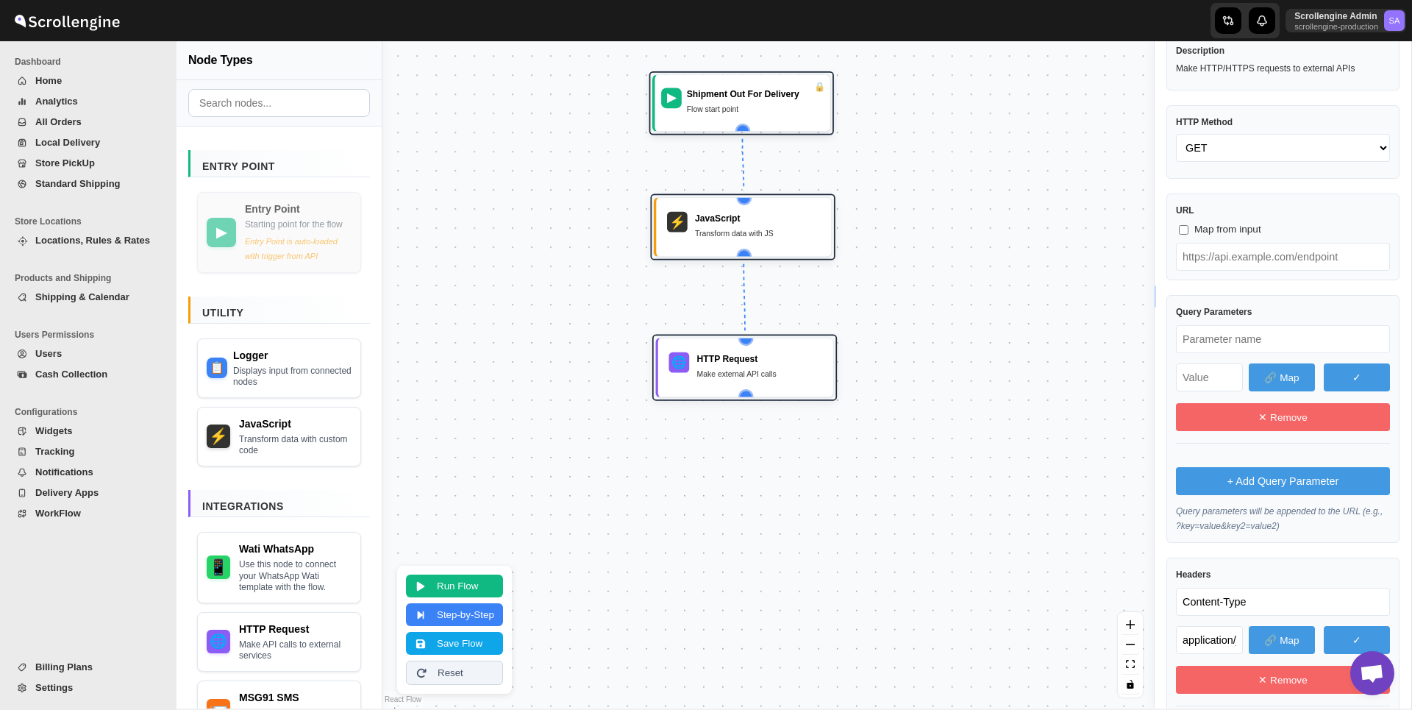
drag, startPoint x: 954, startPoint y: 184, endPoint x: 971, endPoint y: 185, distance: 16.9
click at [971, 185] on div "▶ Shipment Out For Delivery Flow start point 🌐 HTTP Request Make external API c…" at bounding box center [767, 374] width 771 height 667
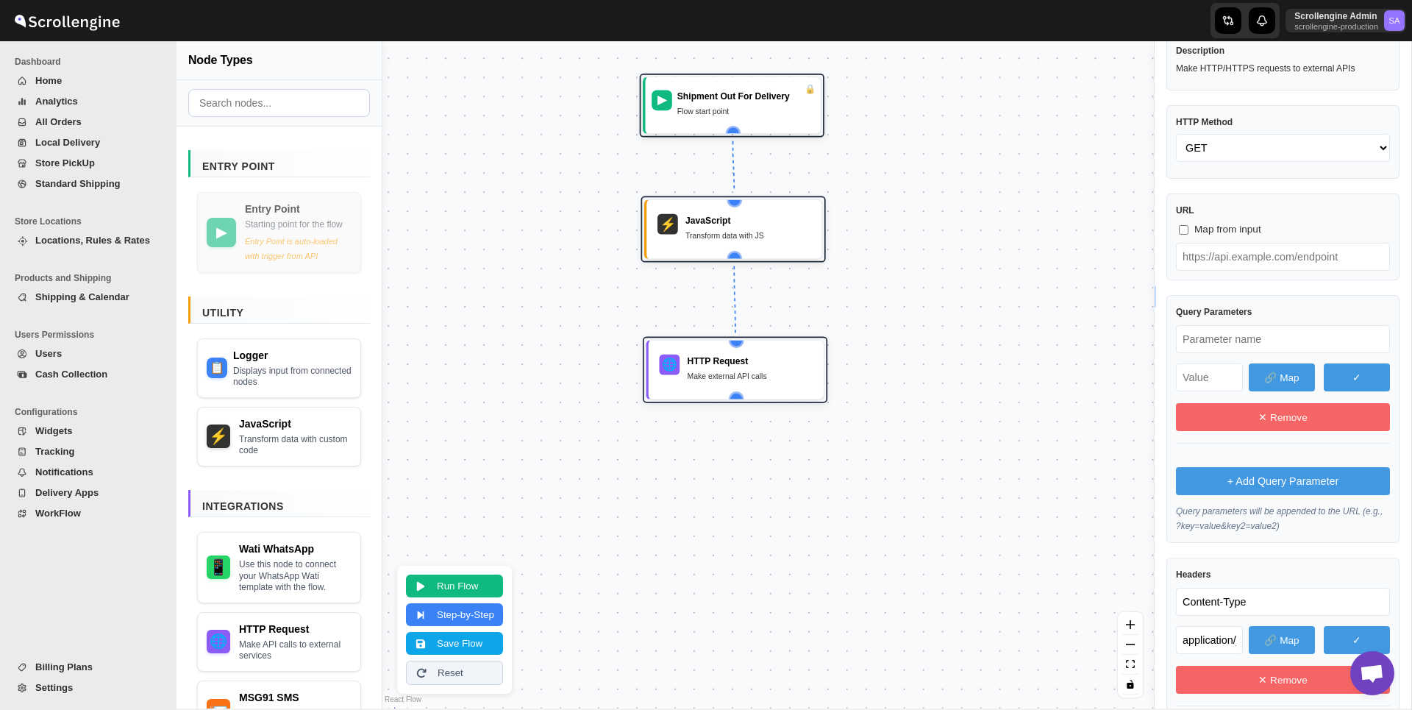
drag, startPoint x: 888, startPoint y: 221, endPoint x: 878, endPoint y: 223, distance: 9.7
click at [878, 223] on div "▶ Shipment Out For Delivery Flow start point 🌐 HTTP Request Make external API c…" at bounding box center [767, 374] width 771 height 667
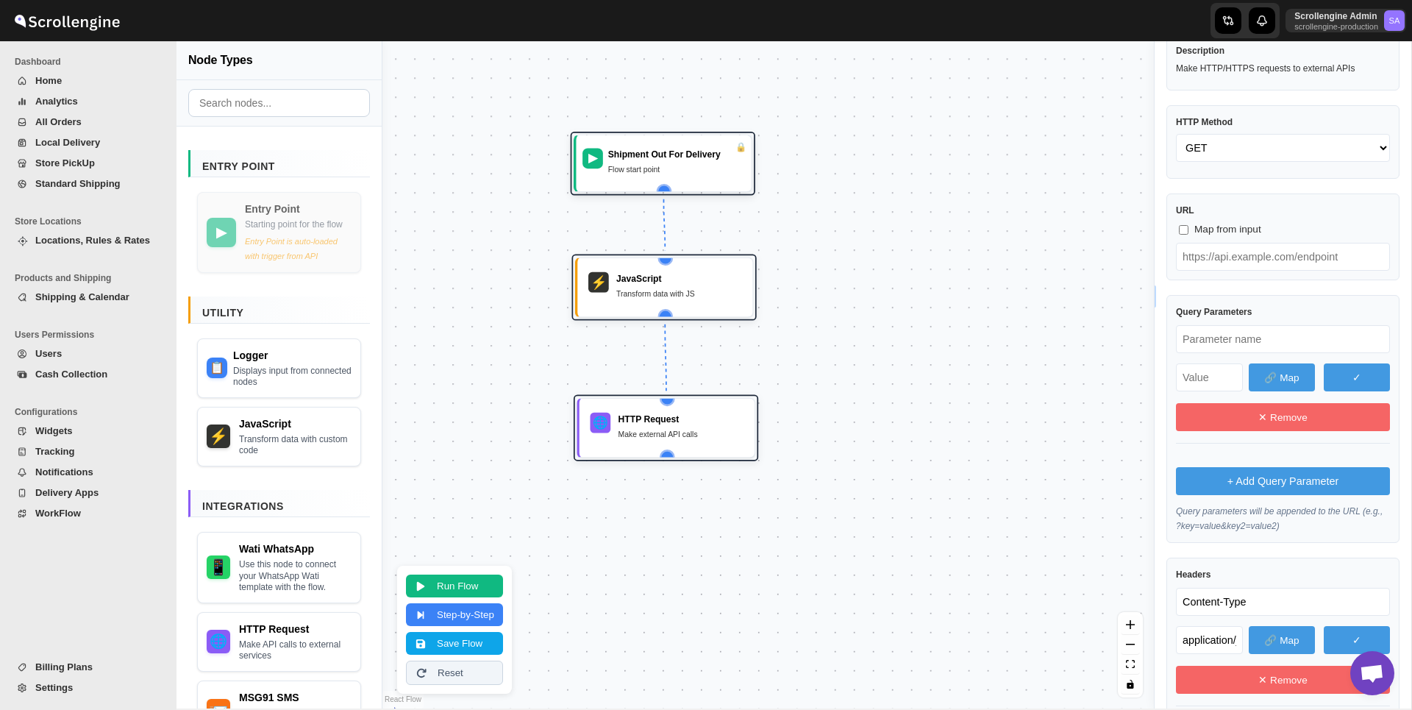
drag, startPoint x: 903, startPoint y: 194, endPoint x: 834, endPoint y: 251, distance: 89.8
click at [834, 252] on div "▶ Shipment Out For Delivery Flow start point 🌐 HTTP Request Make external API c…" at bounding box center [767, 374] width 771 height 667
